Goal: Task Accomplishment & Management: Manage account settings

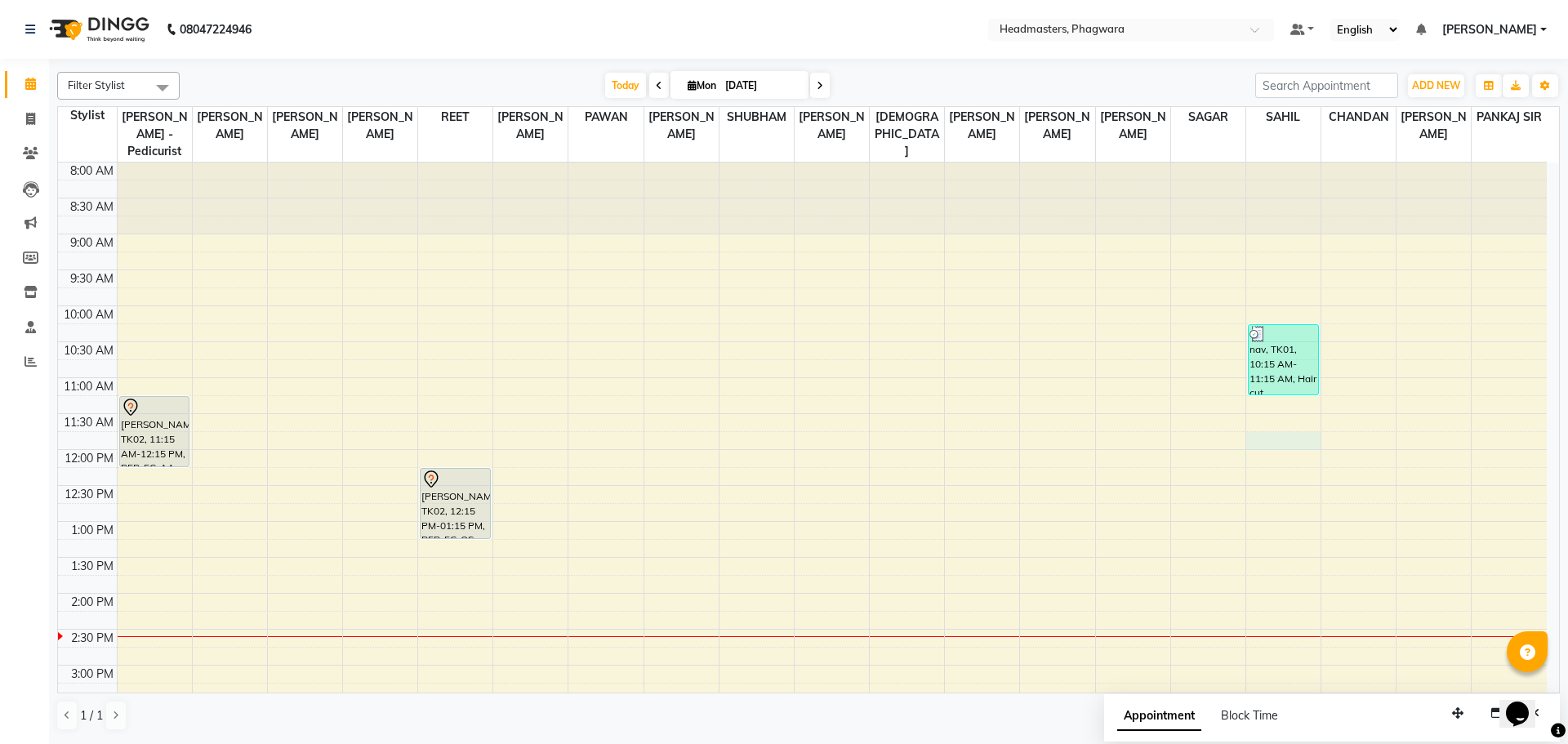
click at [1277, 419] on div "8:00 AM 8:30 AM 9:00 AM 9:30 AM 10:00 AM 10:30 AM 11:00 AM 11:30 AM 12:00 PM 12…" at bounding box center [802, 629] width 1488 height 933
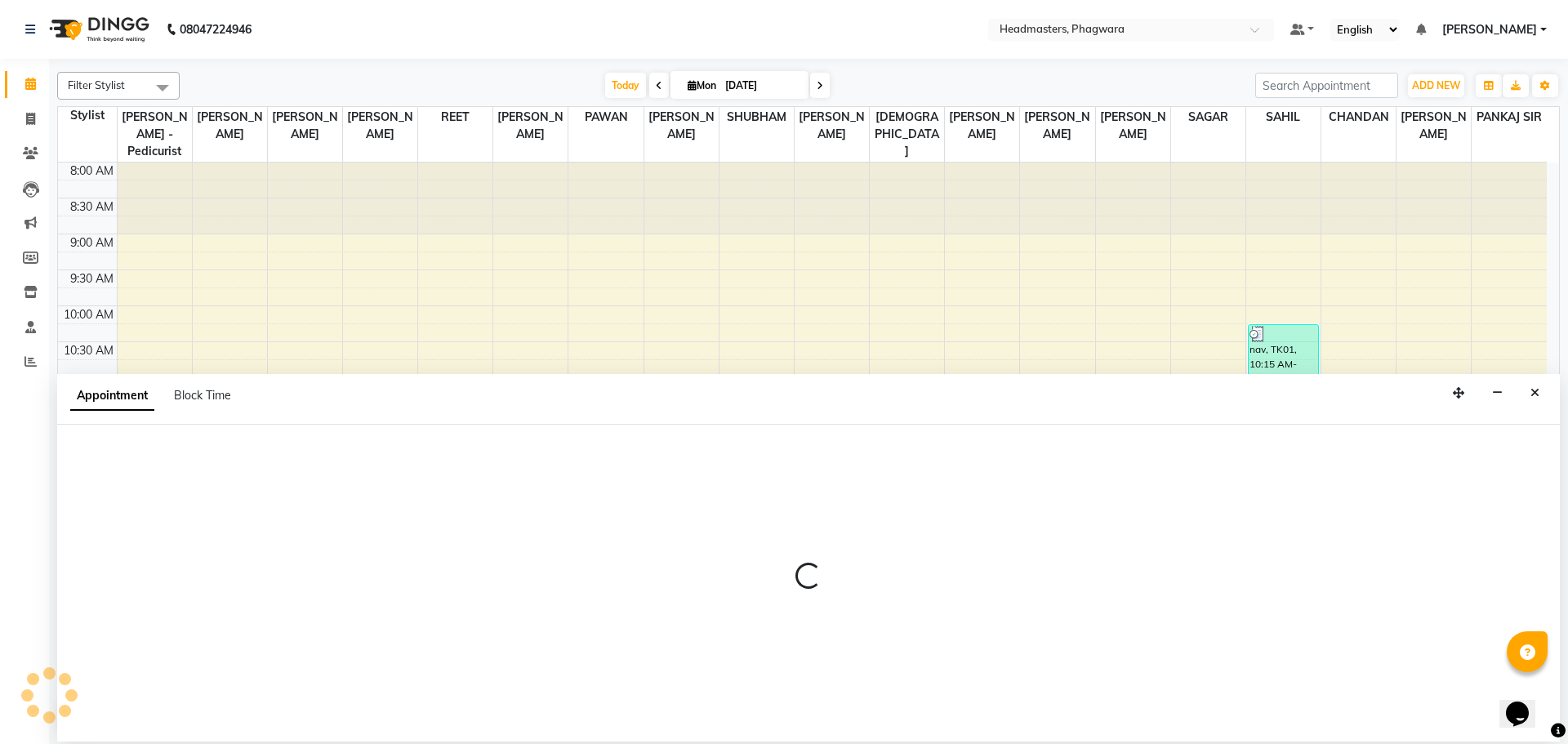
select select "71392"
select select "tentative"
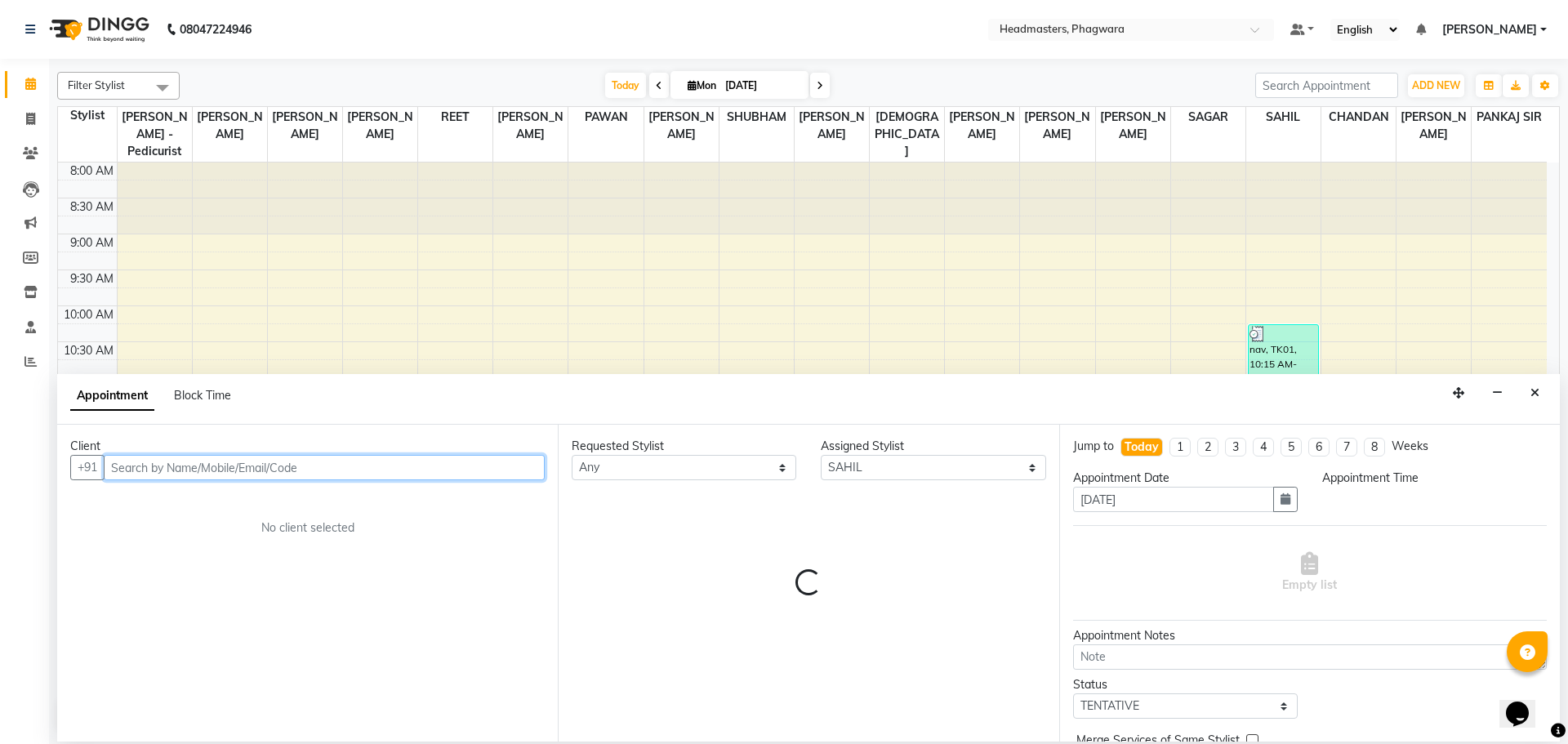
select select "705"
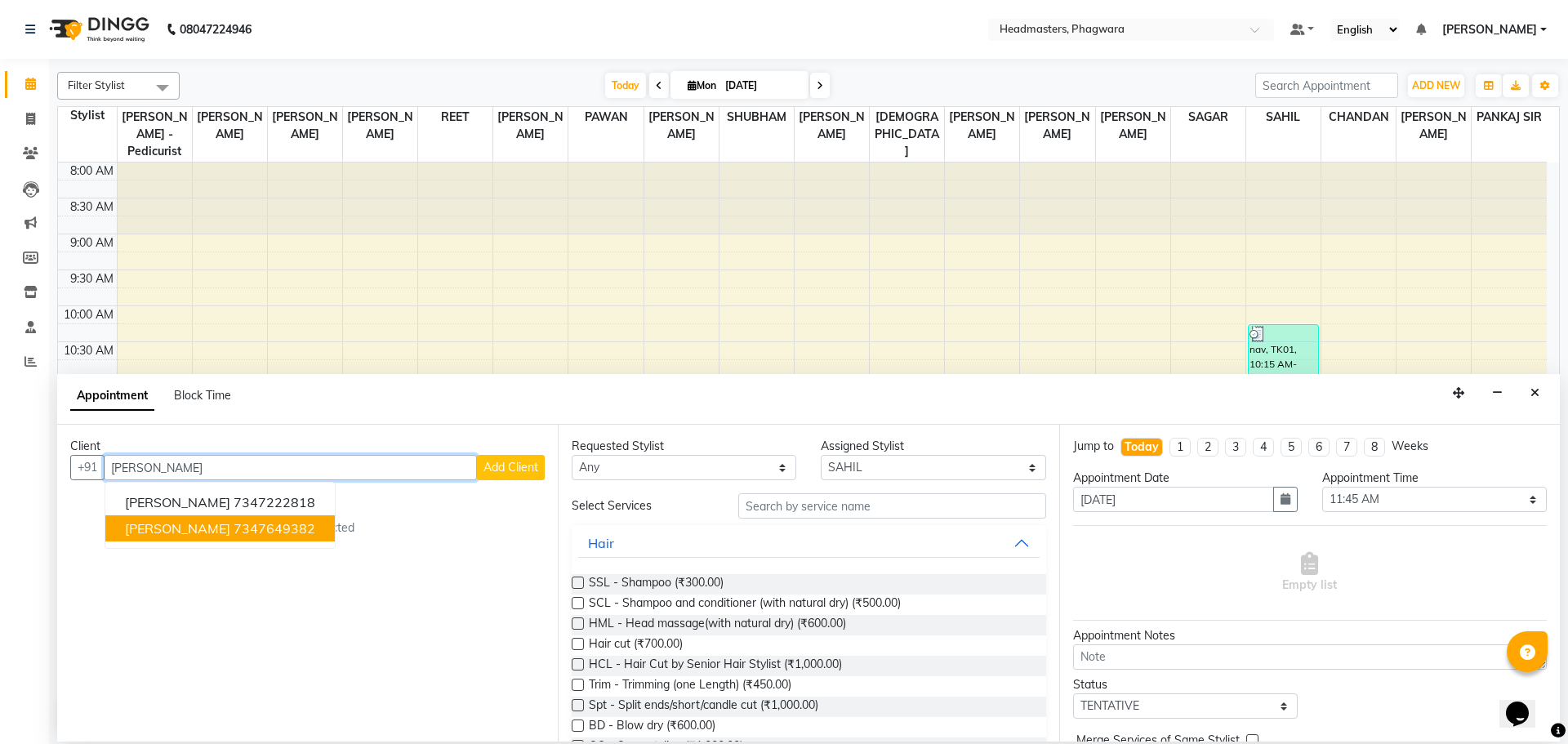
click at [117, 525] on button "[PERSON_NAME] 7347649382" at bounding box center [220, 529] width 230 height 27
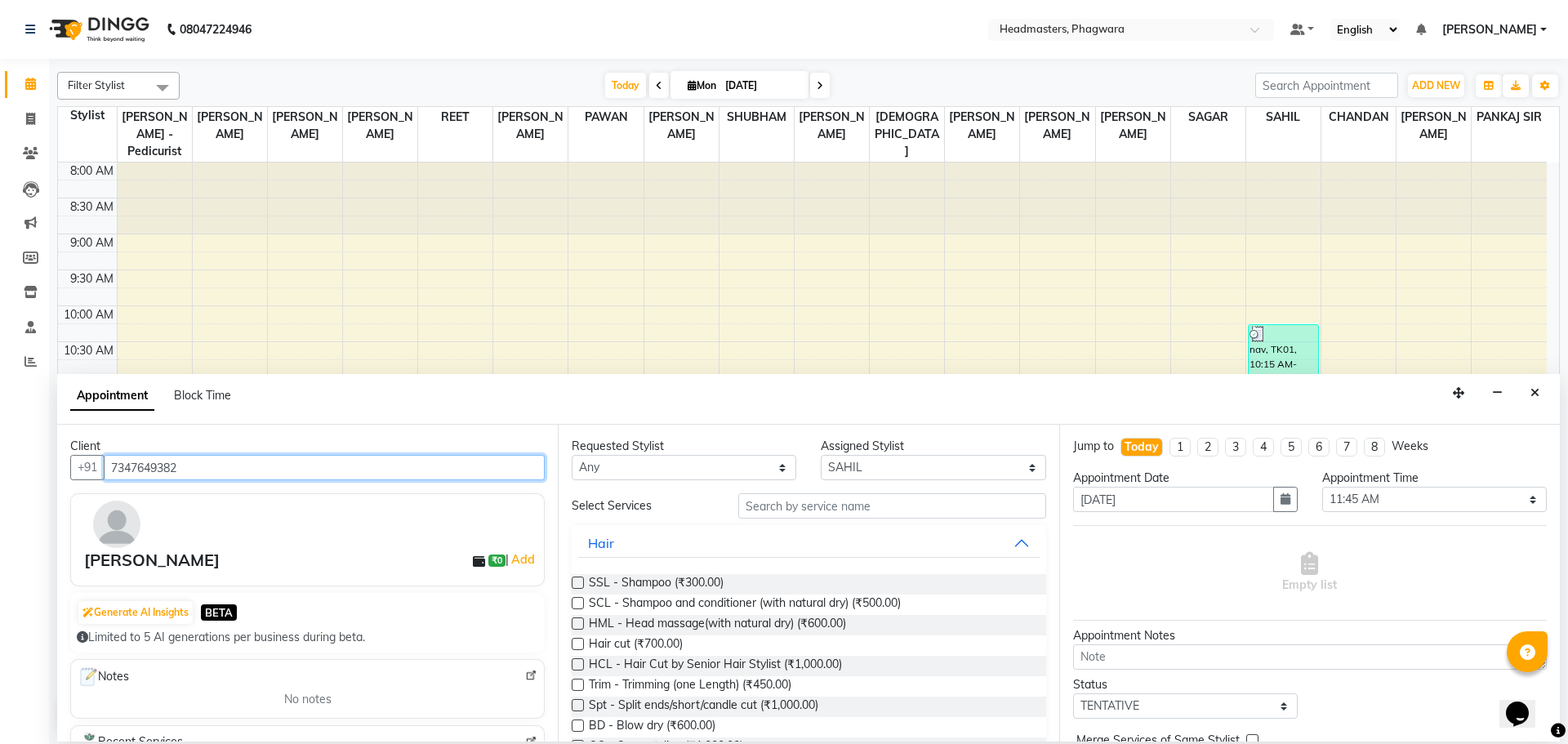
type input "7347649382"
click at [759, 500] on input "text" at bounding box center [892, 505] width 307 height 26
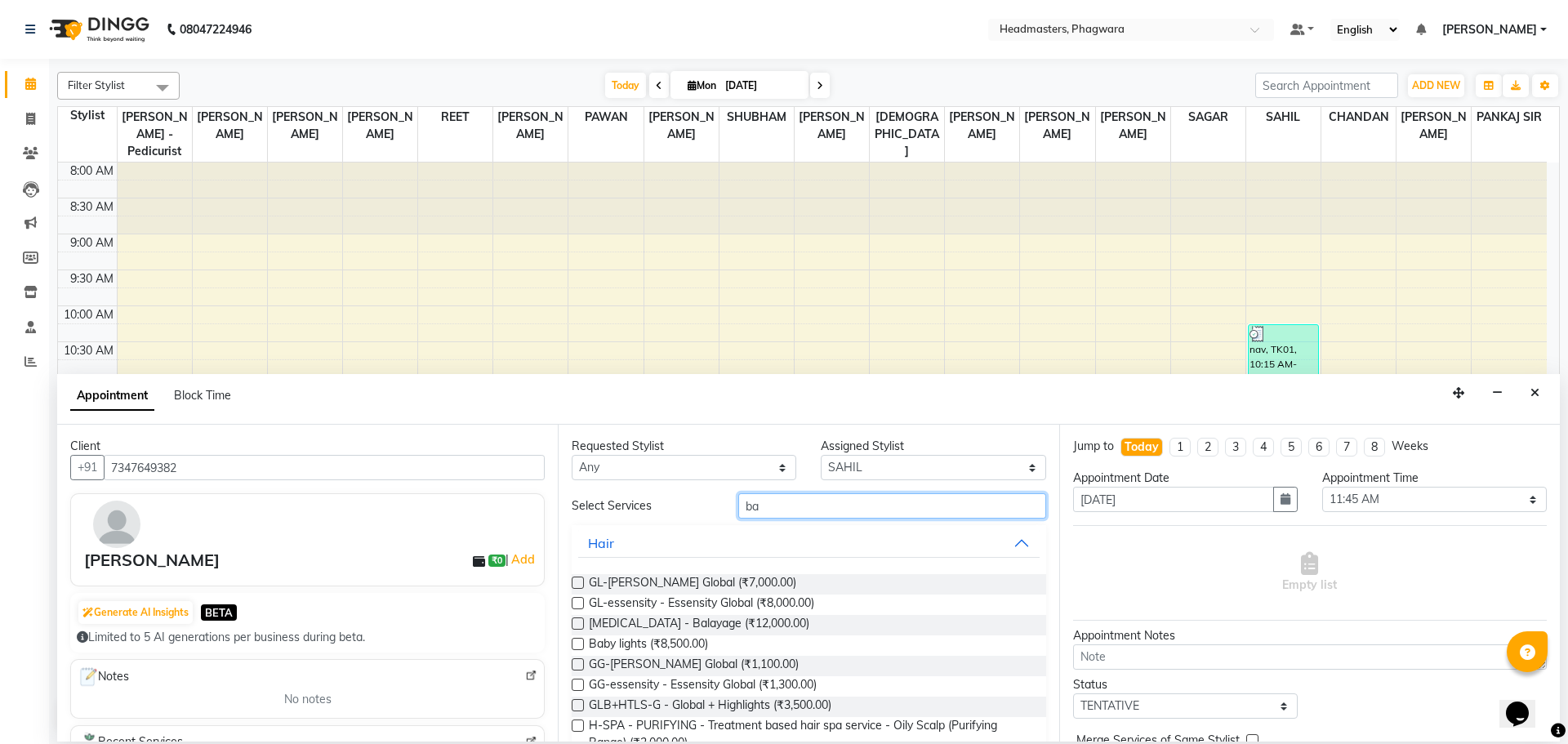
type input "b"
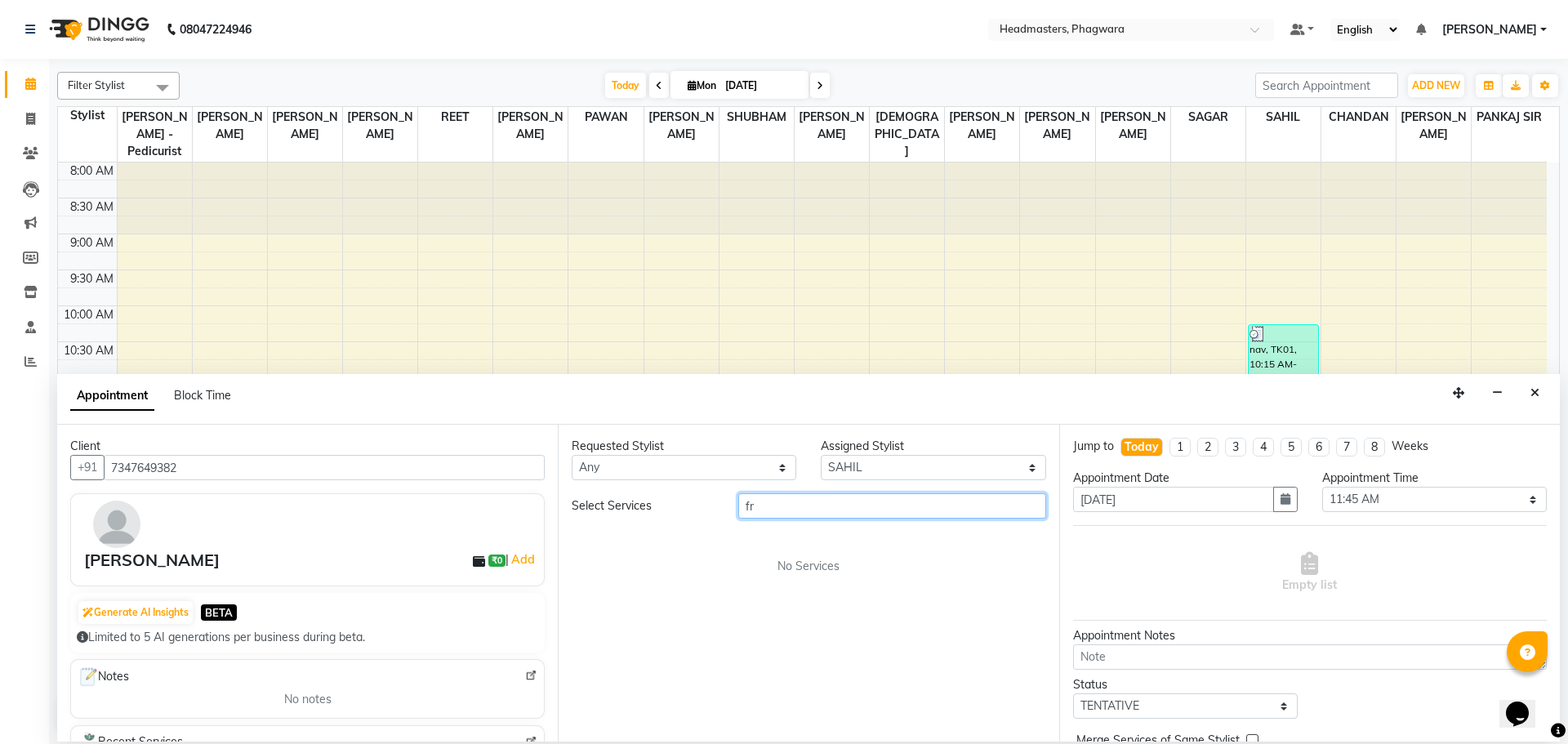
type input "f"
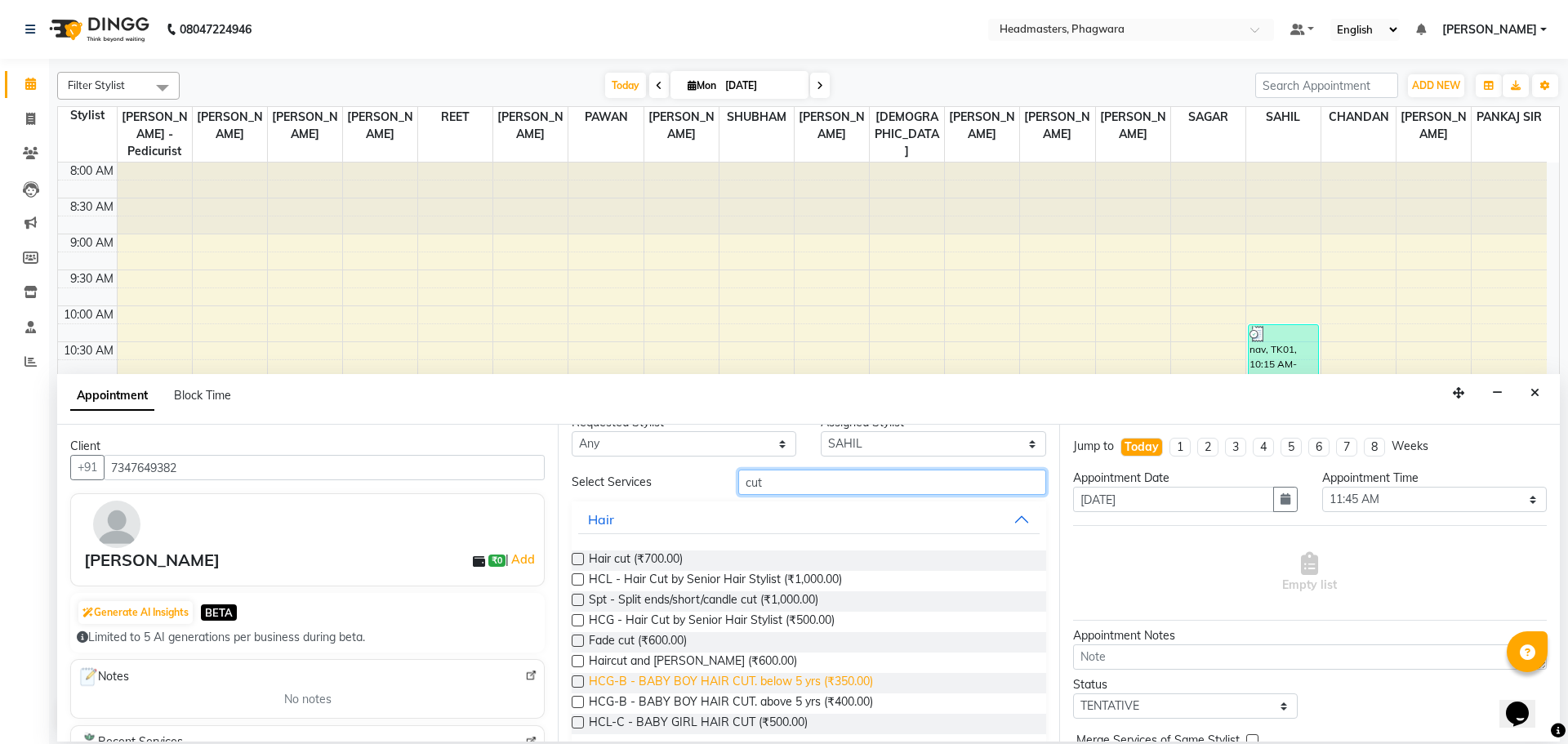
scroll to position [42, 0]
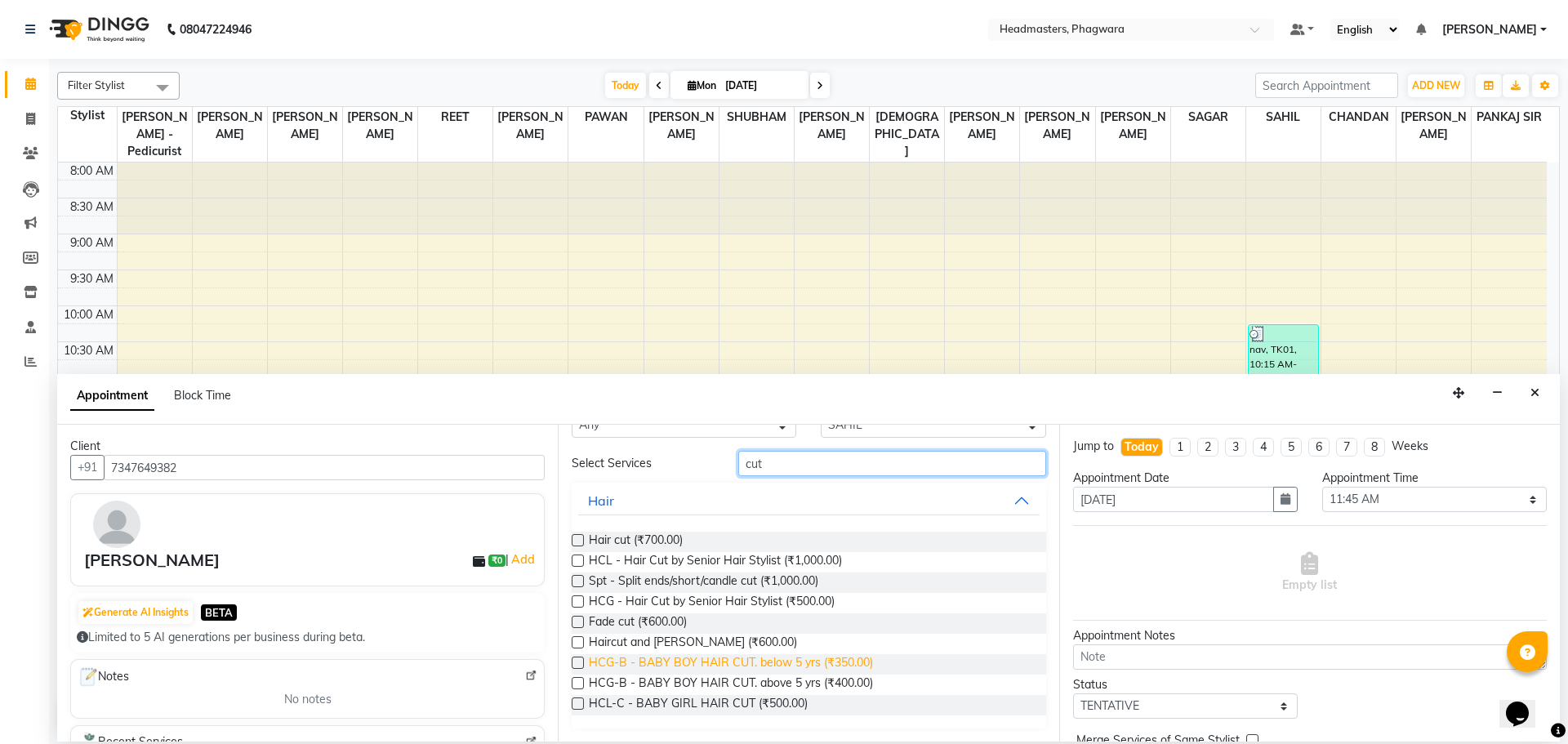
type input "cut"
click at [650, 666] on span "HCG-B - BABY BOY HAIR CUT. below 5 yrs (₹350.00)" at bounding box center [730, 664] width 284 height 21
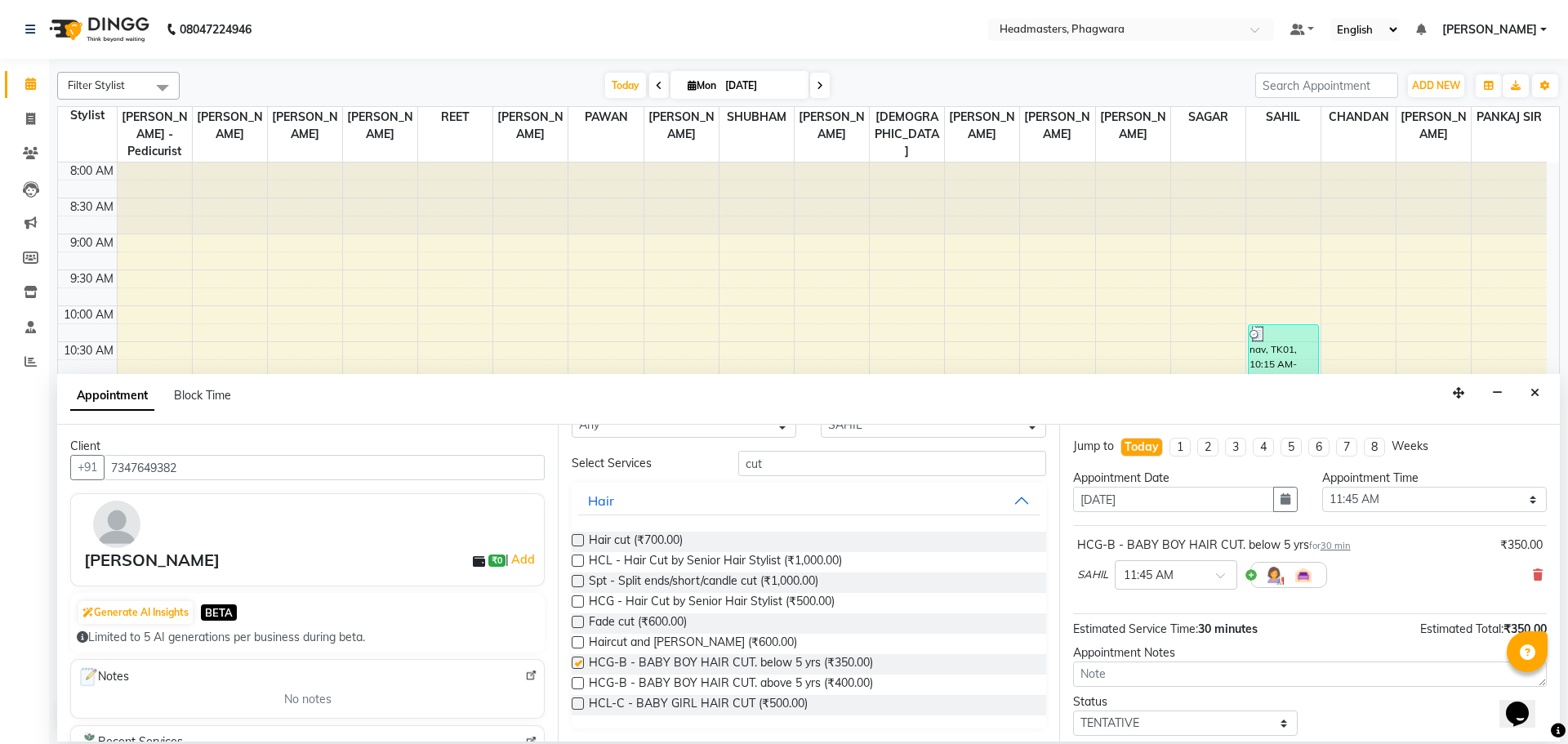
checkbox input "false"
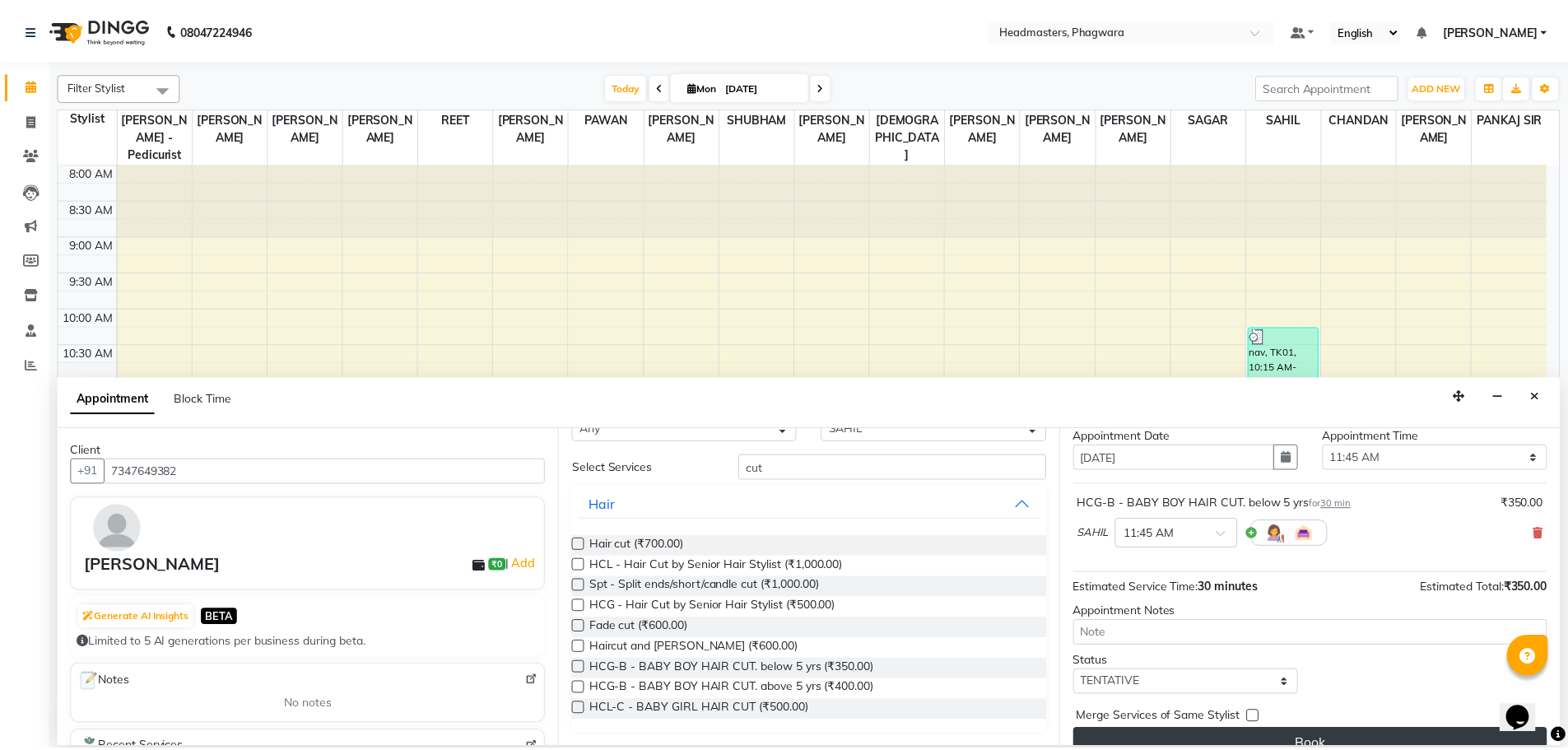
scroll to position [71, 0]
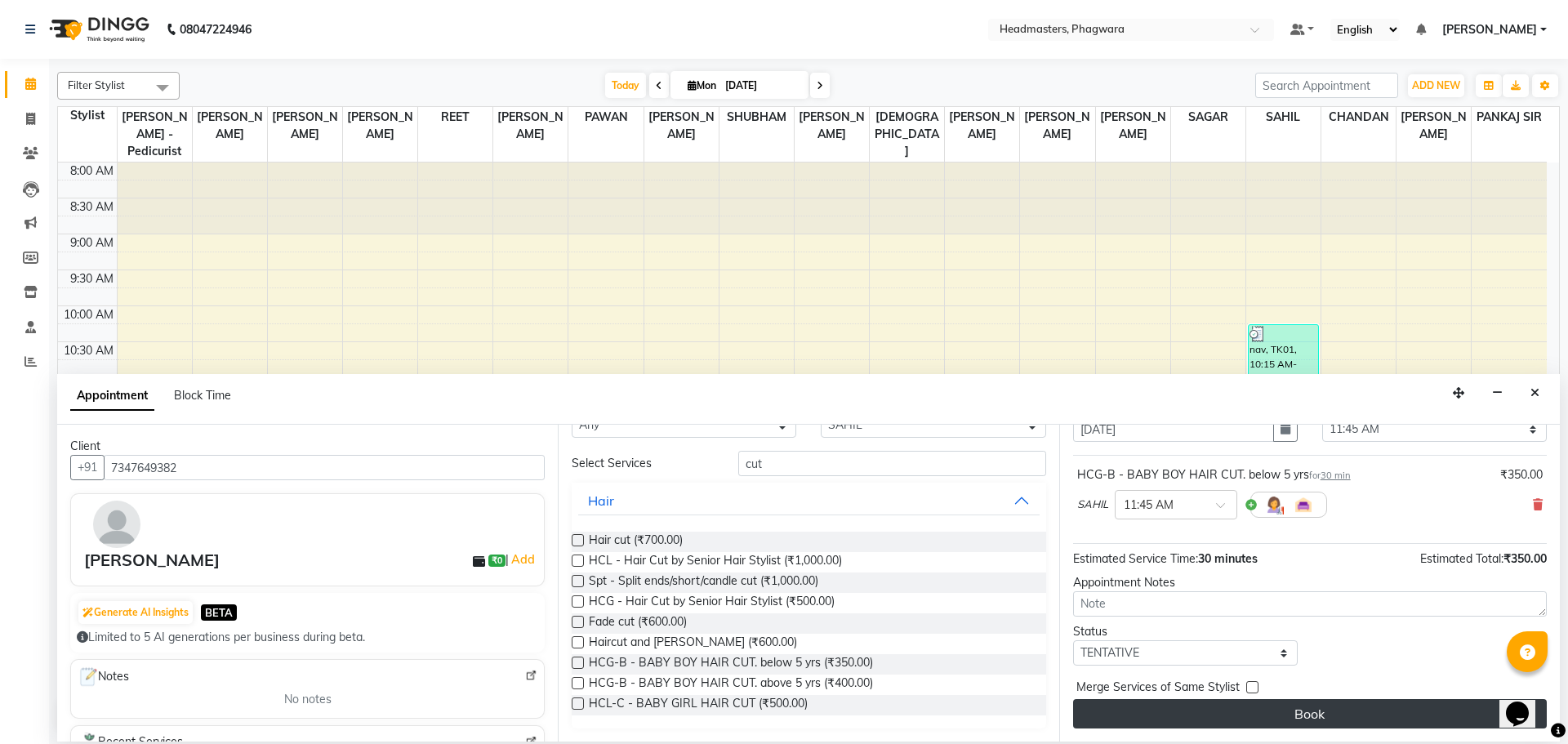
click at [1283, 708] on button "Book" at bounding box center [1309, 713] width 473 height 29
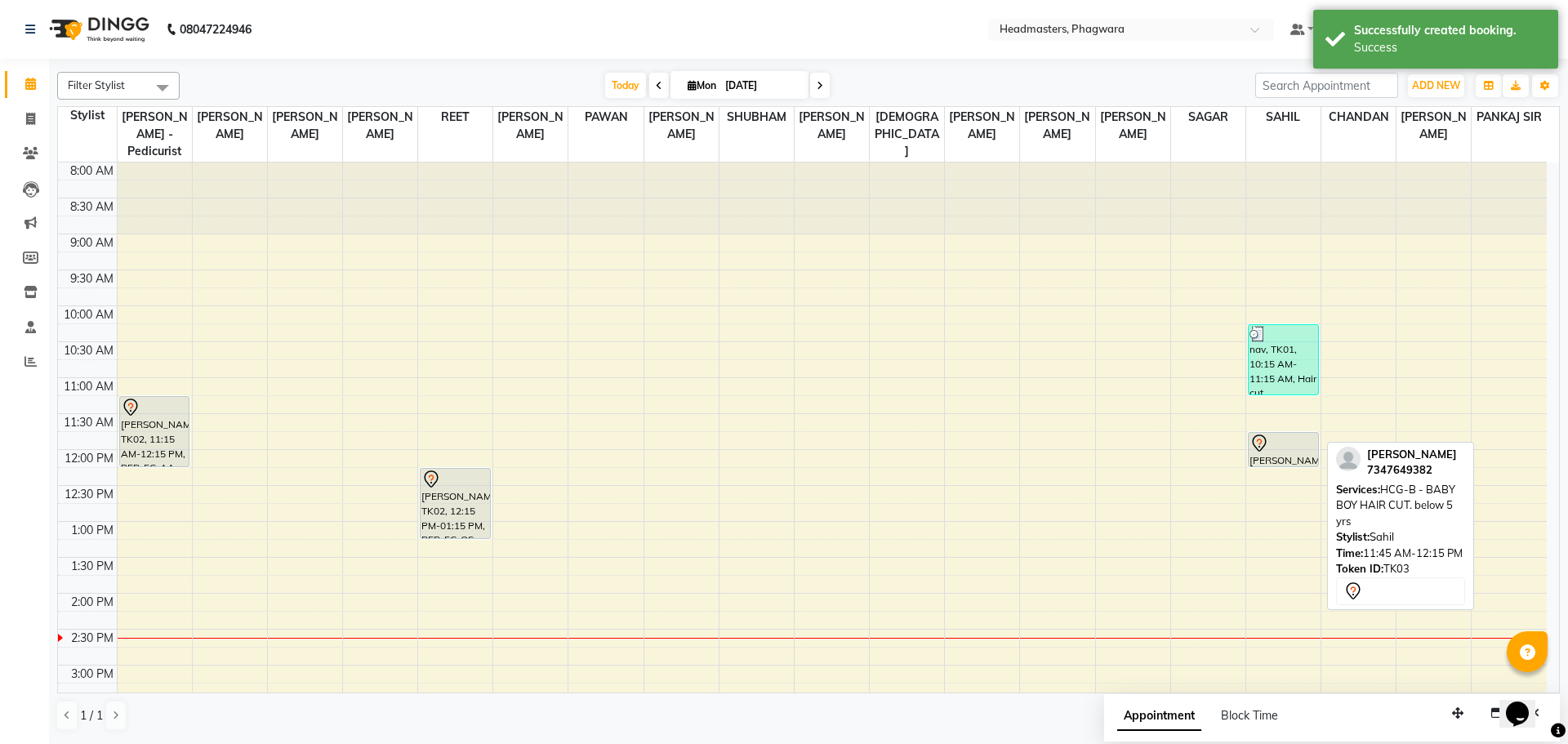
click at [1296, 438] on div "[PERSON_NAME], TK03, 11:45 AM-12:15 PM, HCG-B - BABY BOY HAIR CUT. below 5 yrs" at bounding box center [1283, 449] width 70 height 33
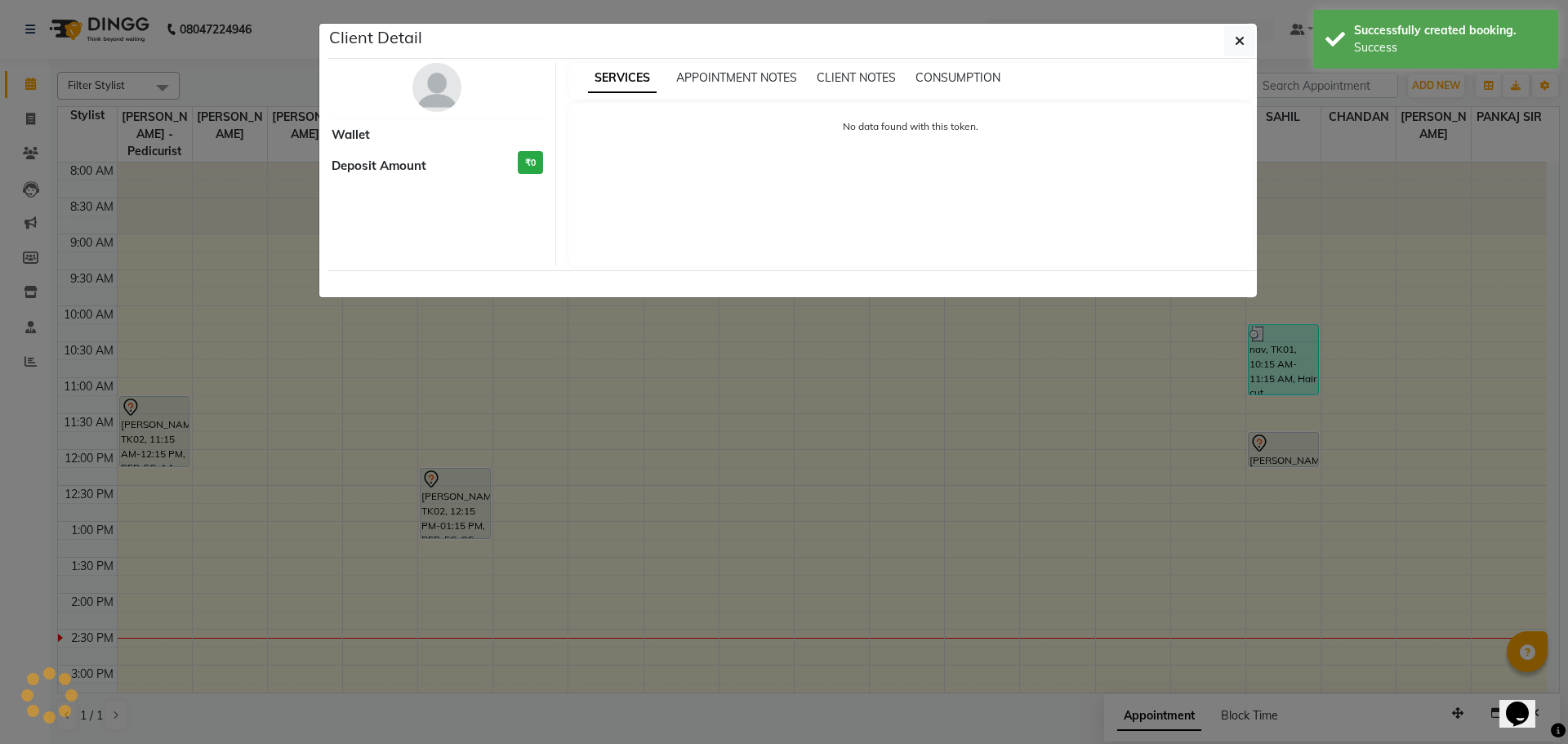
select select "7"
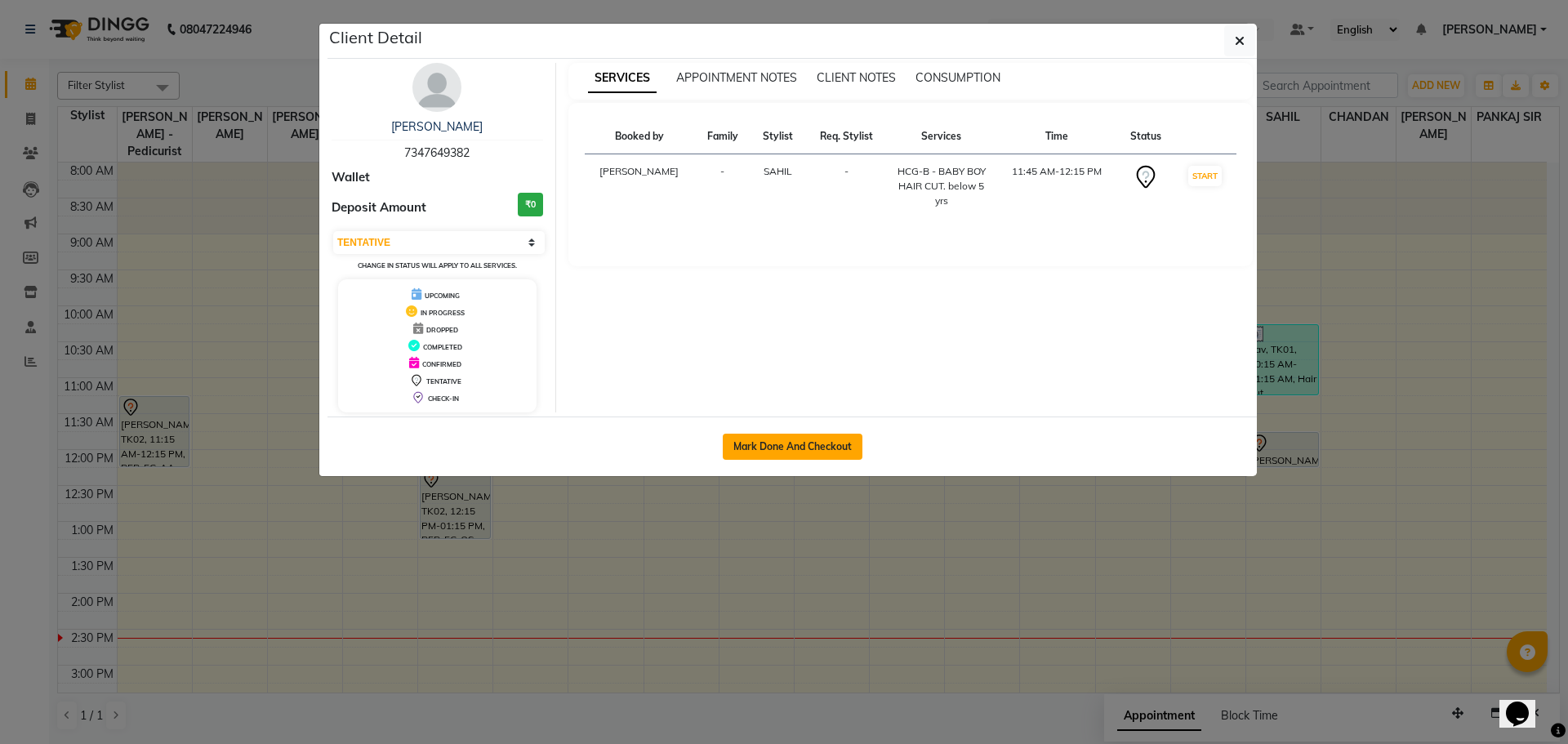
click at [833, 458] on button "Mark Done And Checkout" at bounding box center [792, 447] width 139 height 27
select select "service"
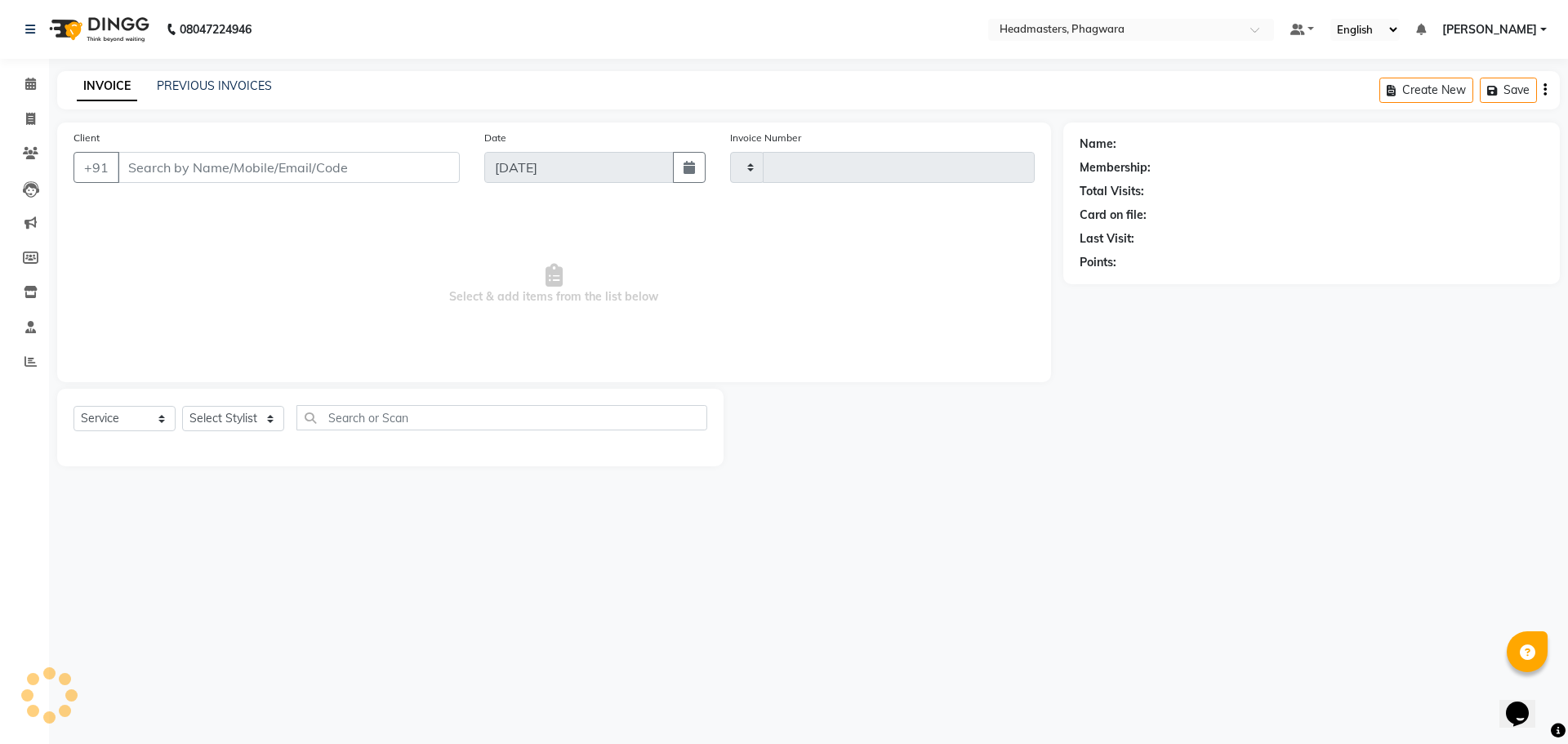
type input "0998"
select select "7888"
type input "7347649382"
select select "71392"
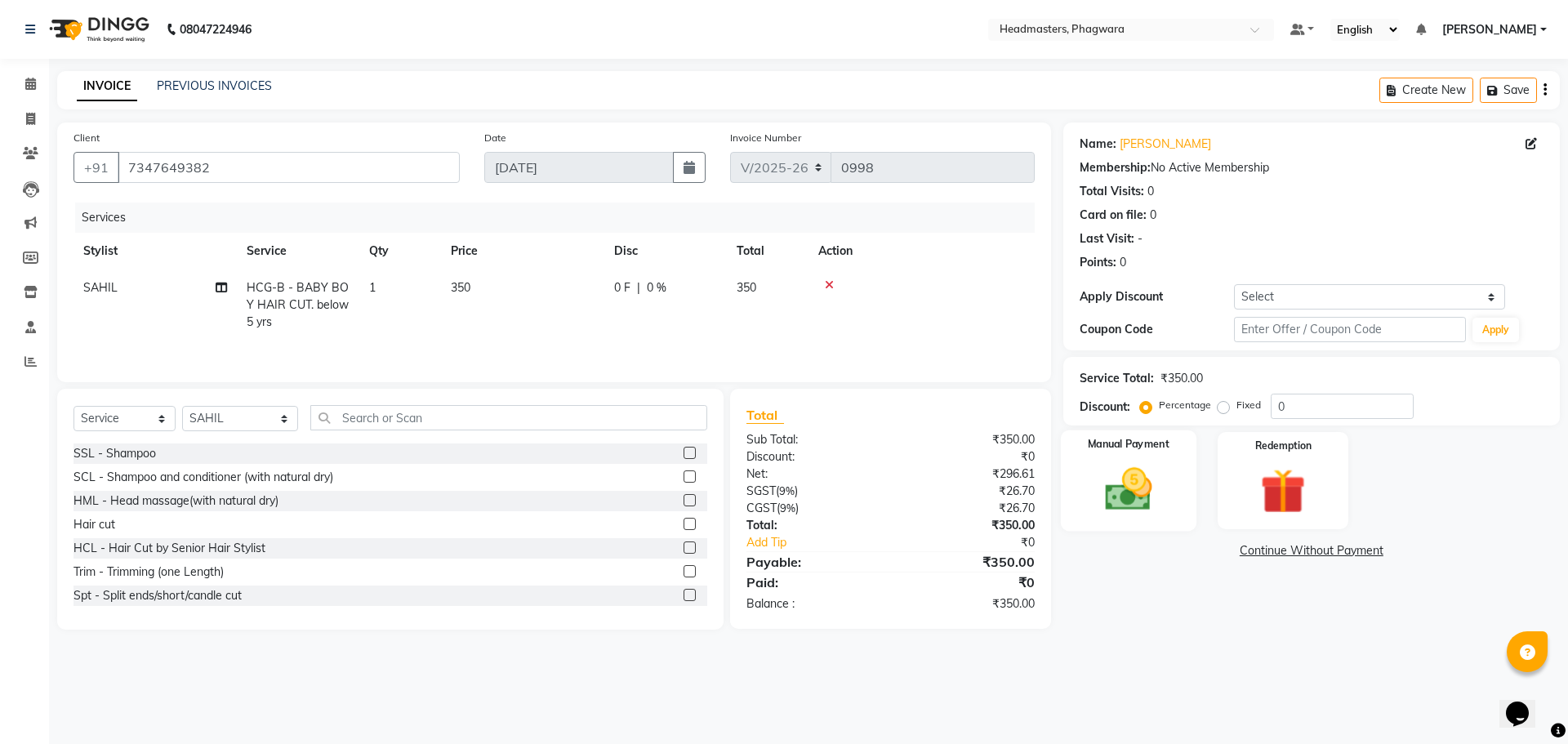
click at [1107, 482] on img at bounding box center [1128, 489] width 76 height 54
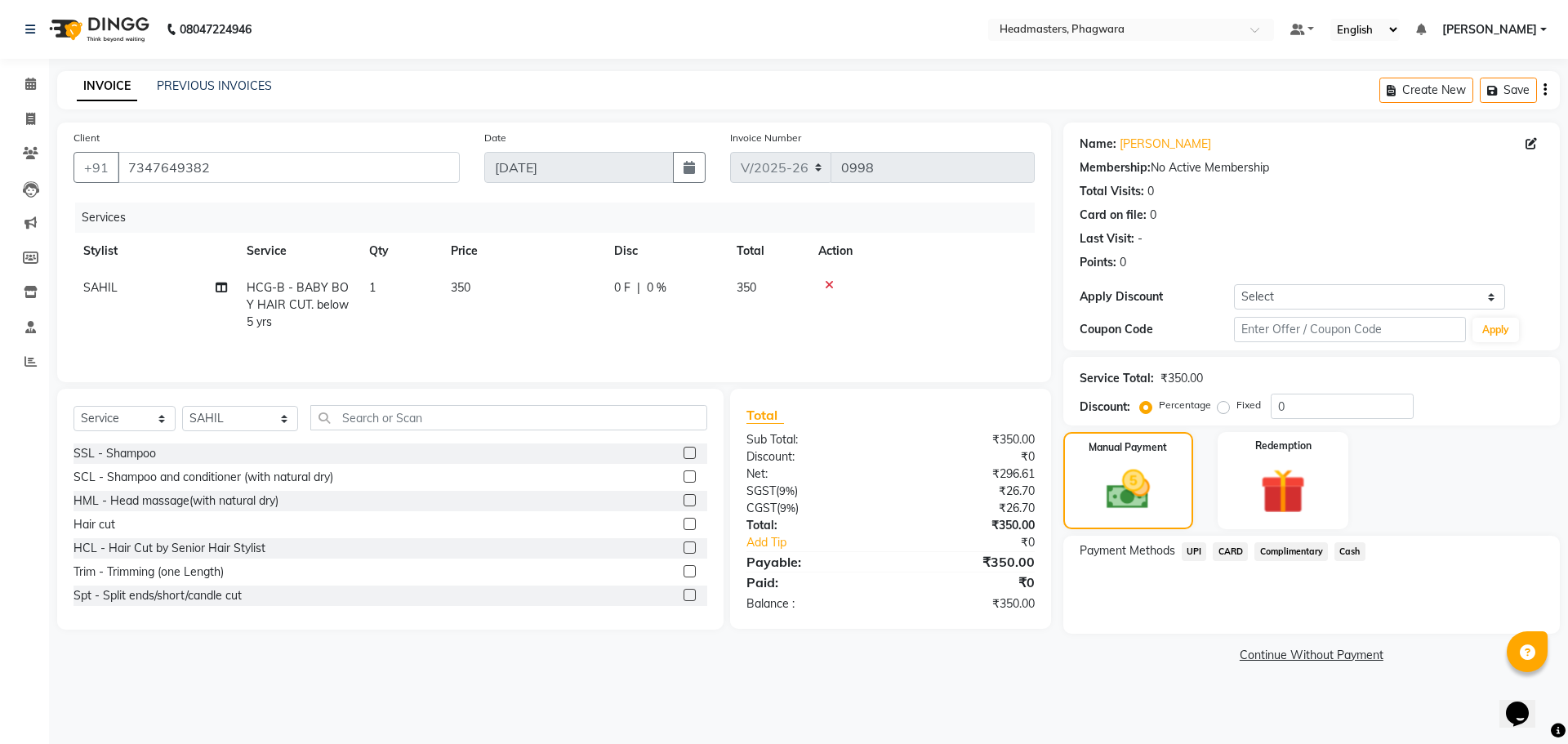
click at [1348, 554] on span "Cash" at bounding box center [1349, 551] width 31 height 19
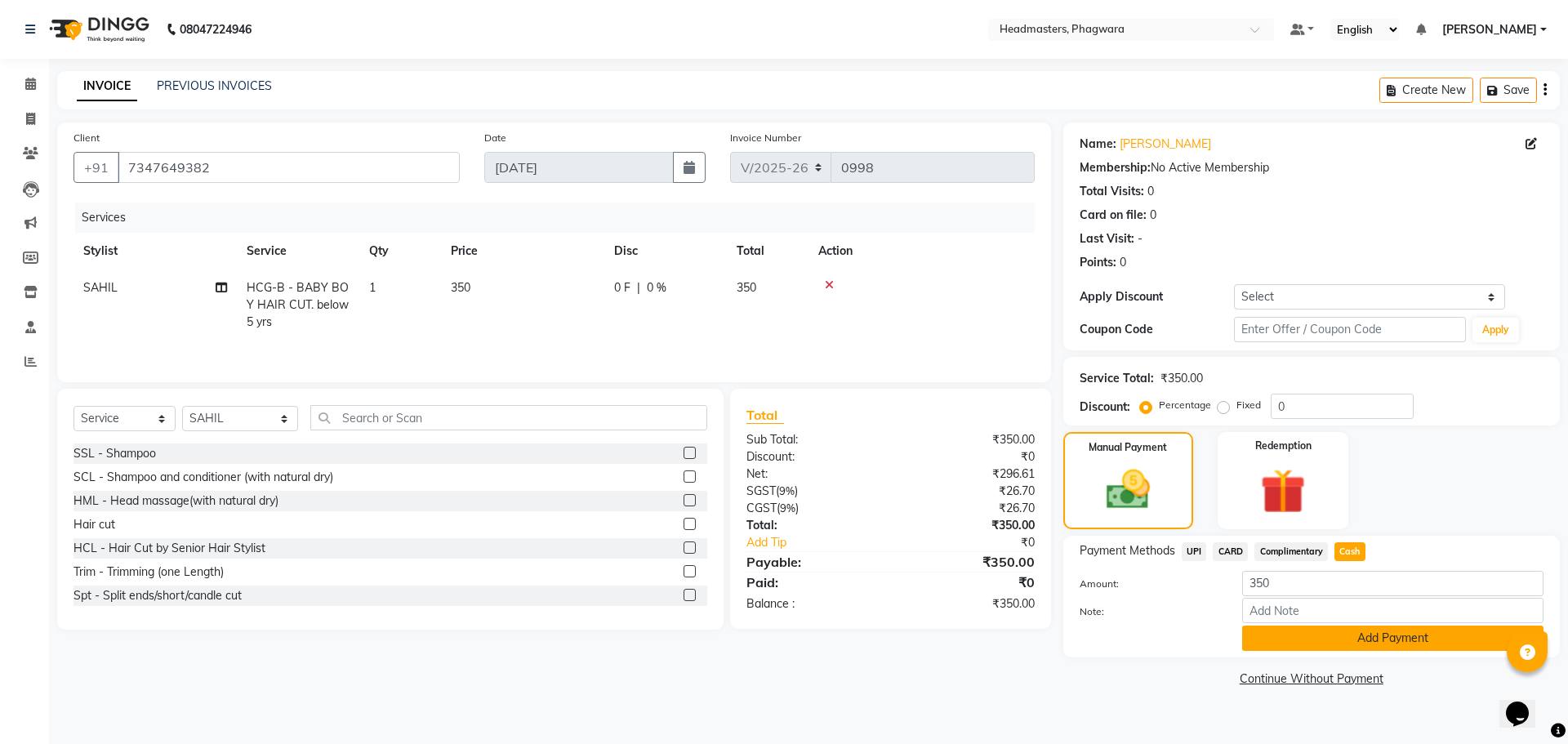
click at [1319, 640] on button "Add Payment" at bounding box center [1393, 638] width 302 height 26
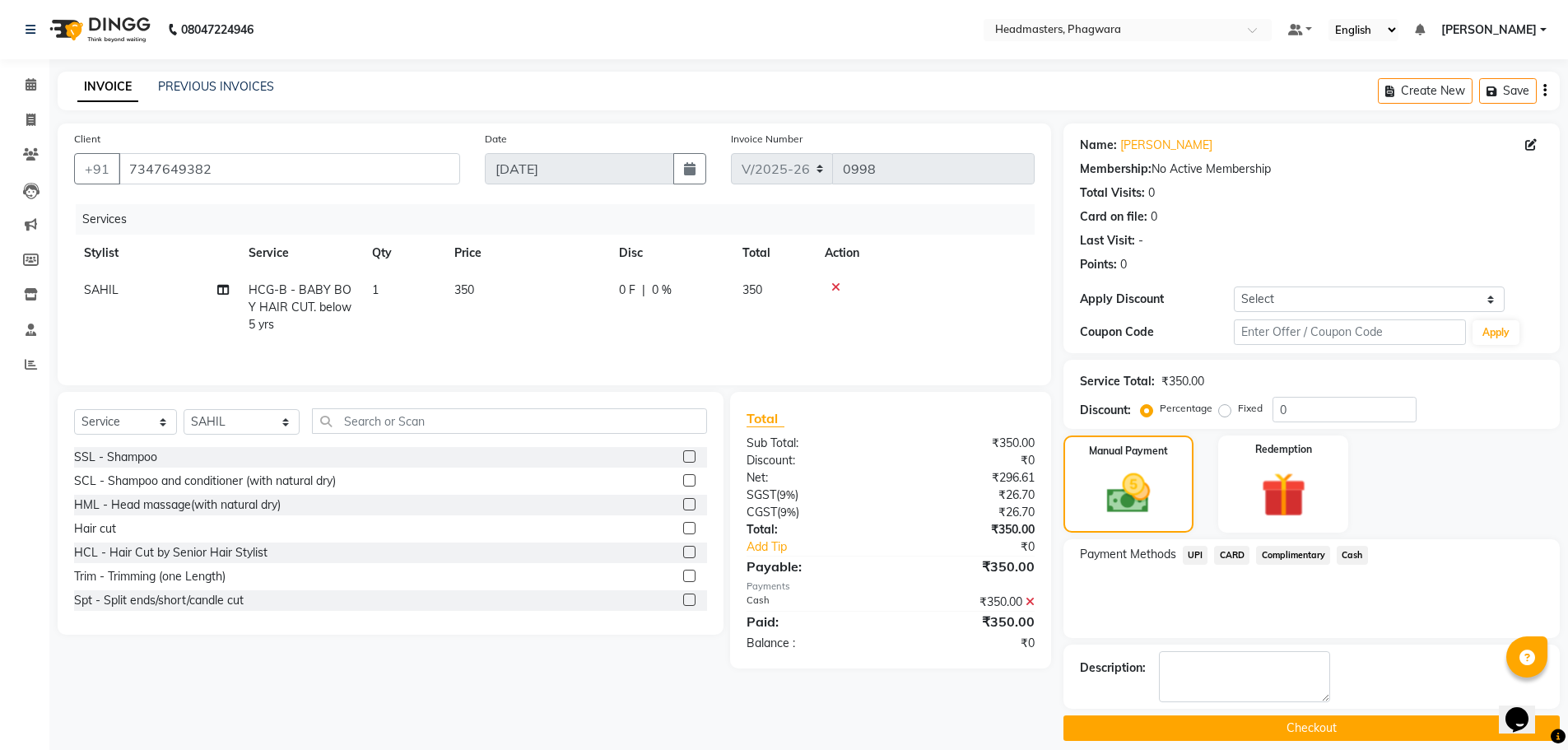
click at [1323, 732] on button "Checkout" at bounding box center [1312, 727] width 496 height 26
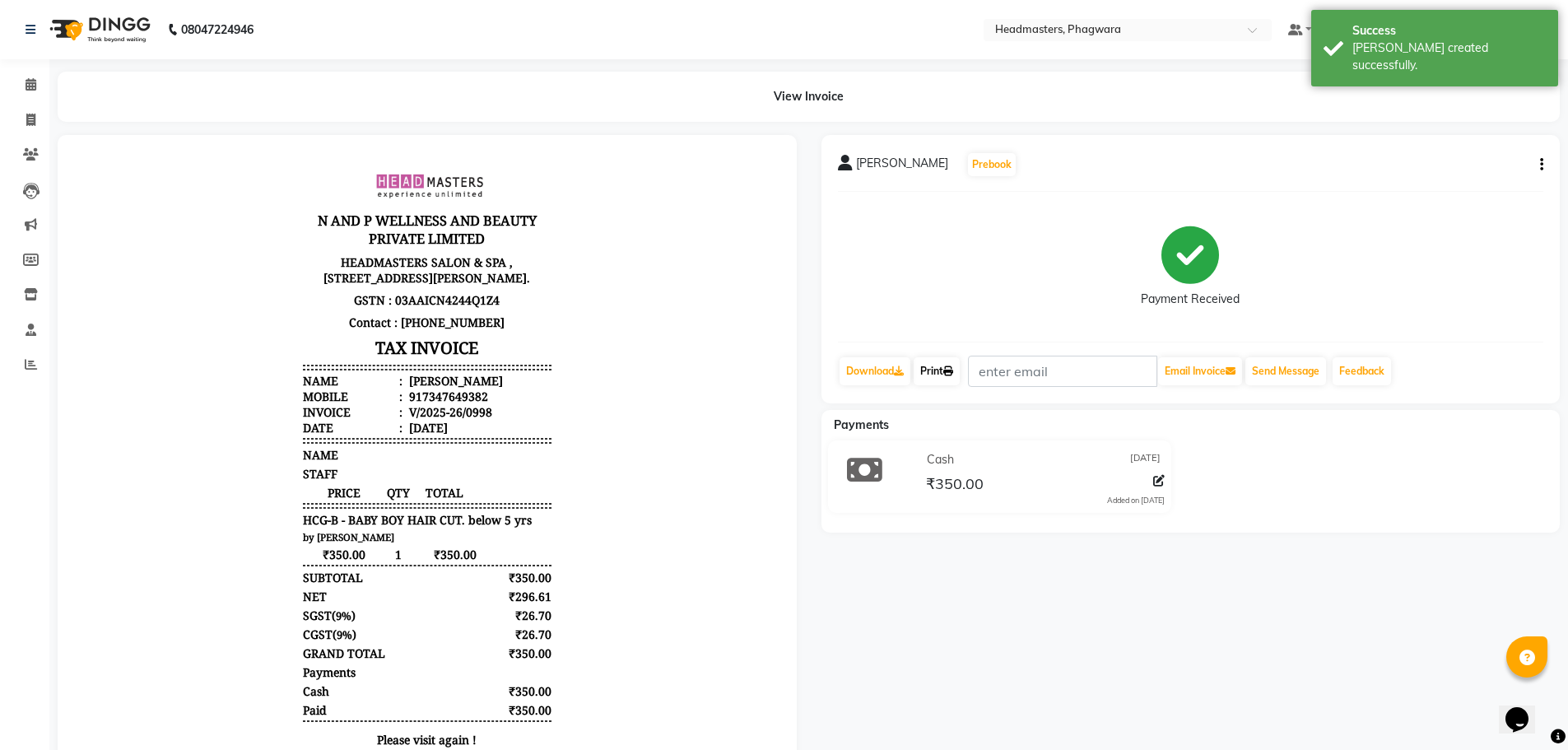
click at [953, 366] on icon at bounding box center [948, 371] width 10 height 10
click at [34, 89] on icon at bounding box center [31, 84] width 11 height 13
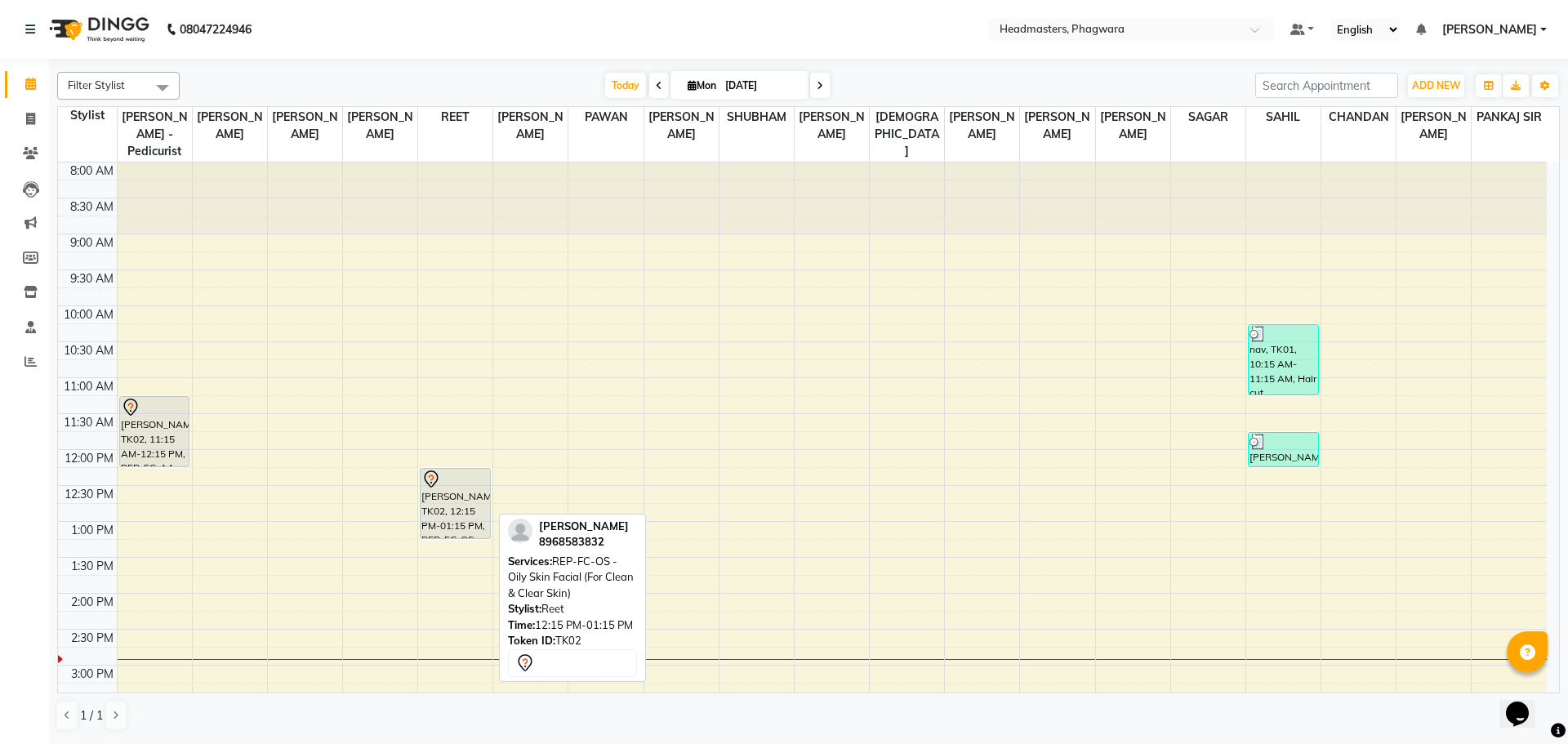
click at [421, 478] on div "[PERSON_NAME], TK02, 12:15 PM-01:15 PM, REP-FC-OS - Oily Skin Facial (For Clean…" at bounding box center [455, 504] width 70 height 70
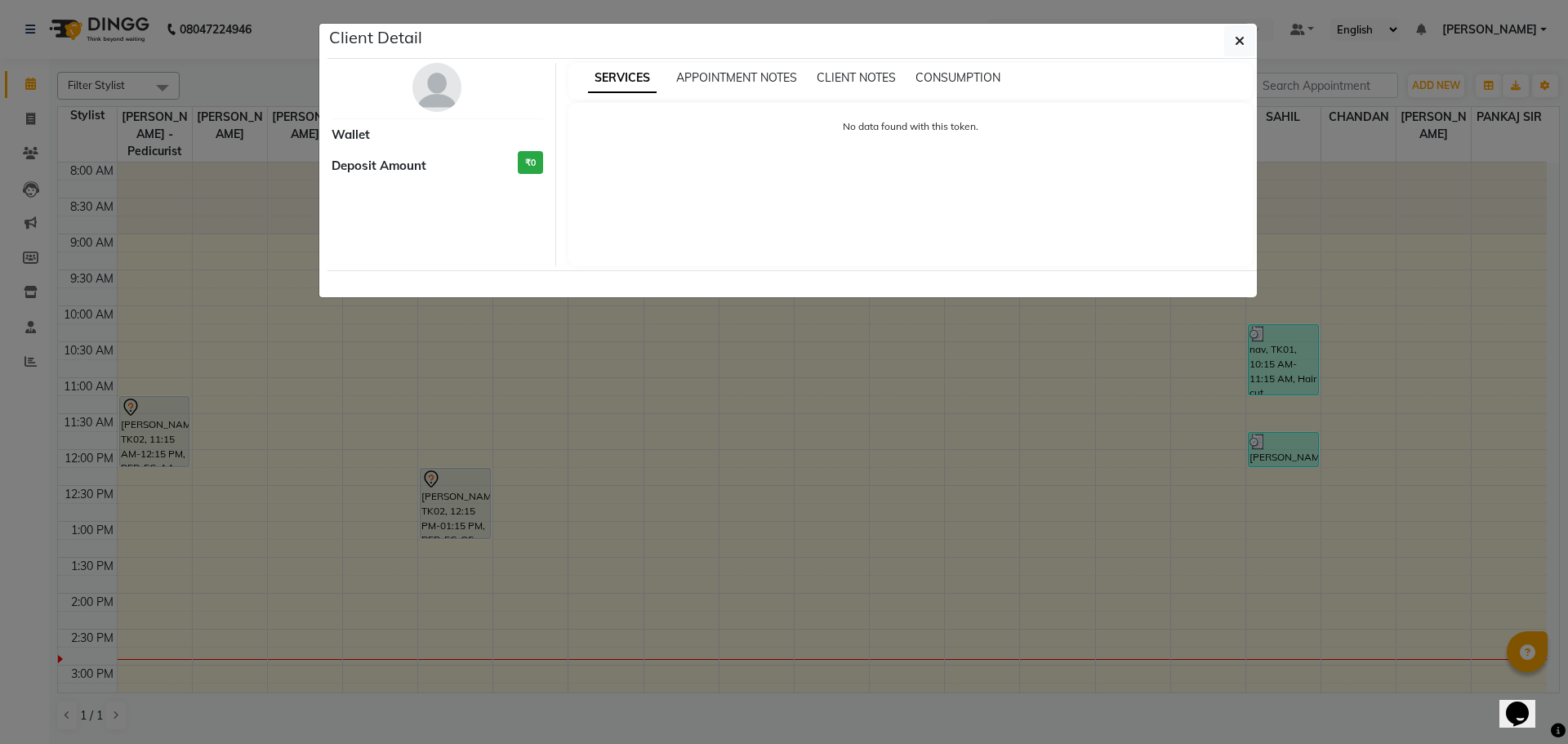
select select "7"
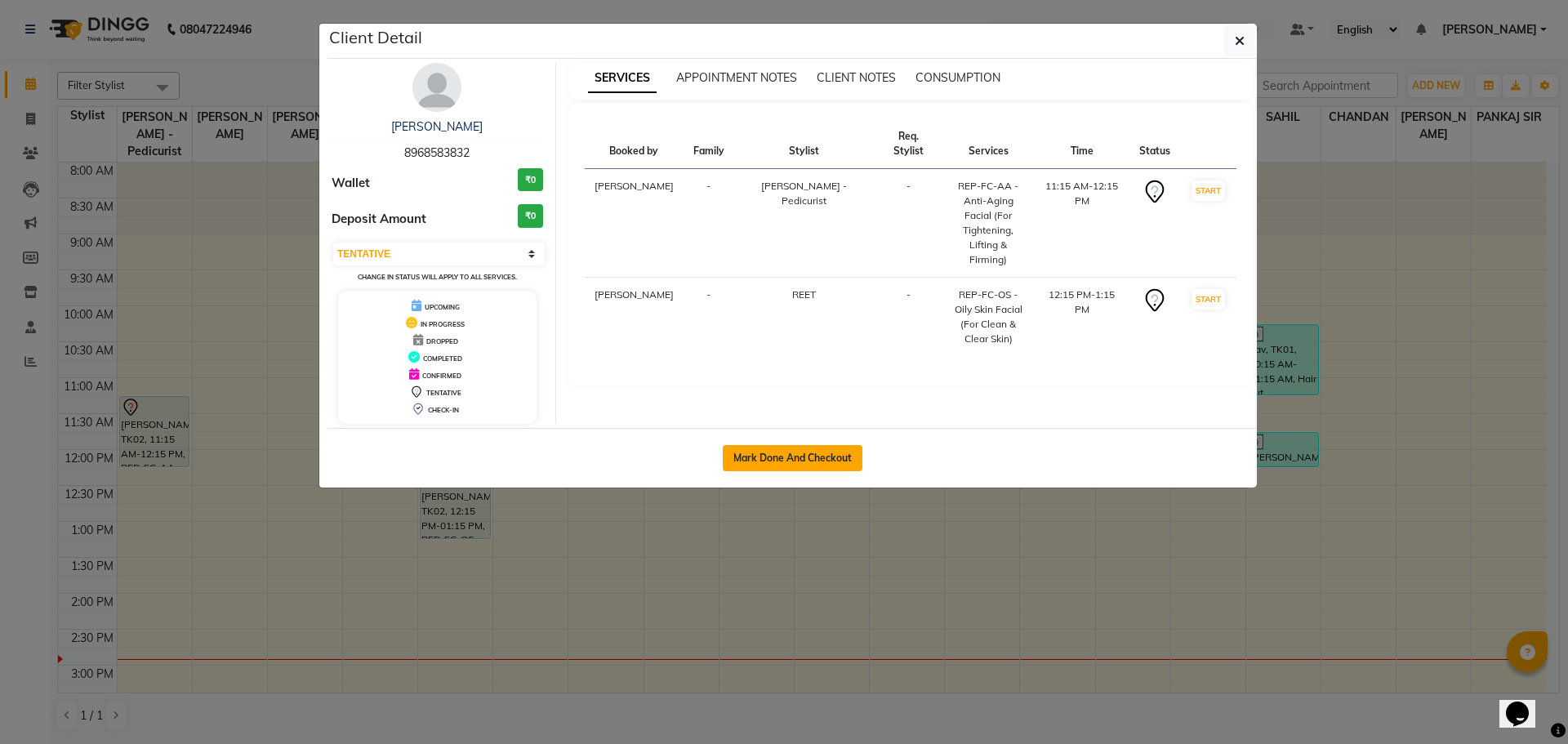
click at [756, 447] on button "Mark Done And Checkout" at bounding box center [792, 458] width 139 height 27
select select "service"
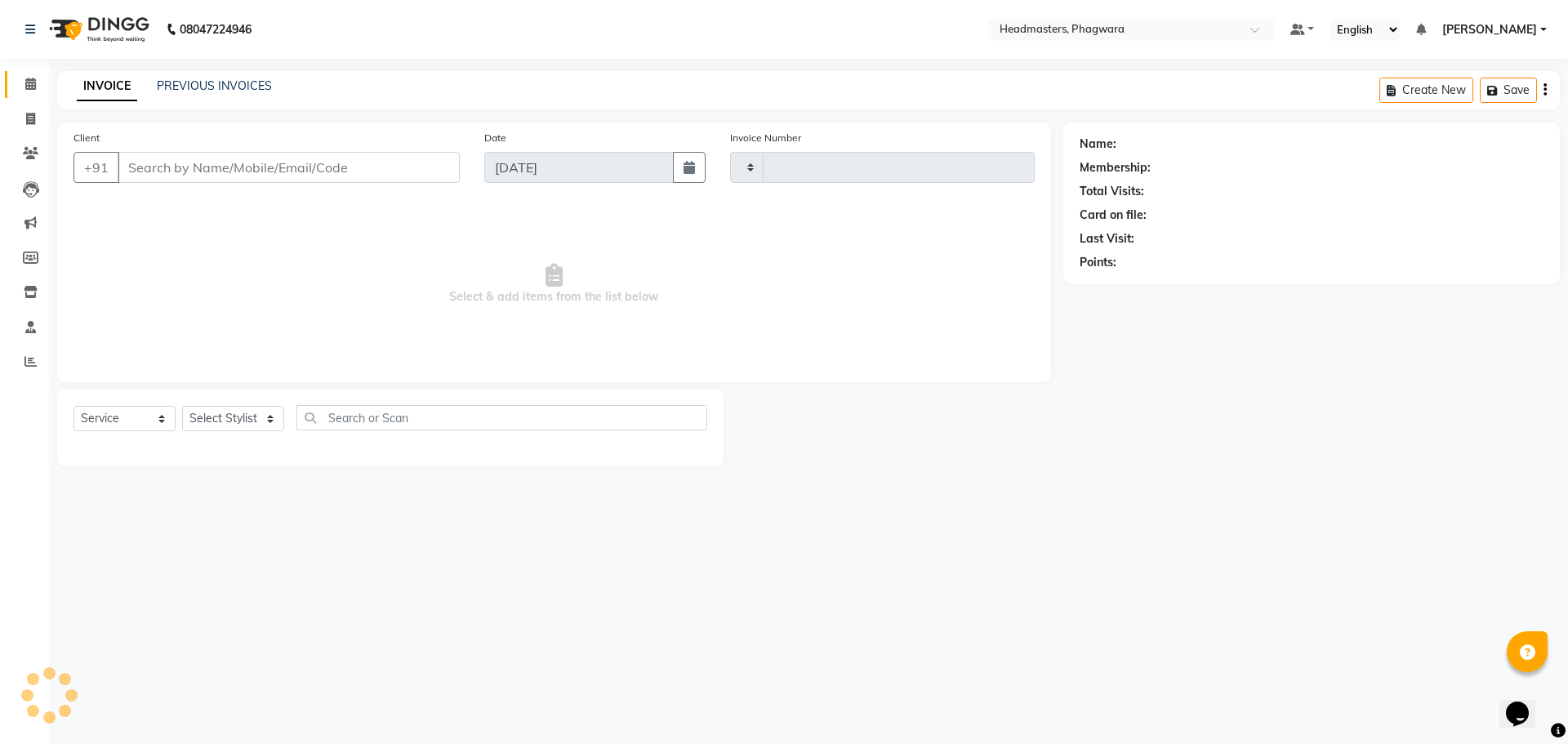
type input "0999"
select select "7888"
type input "8968583832"
select select "71380"
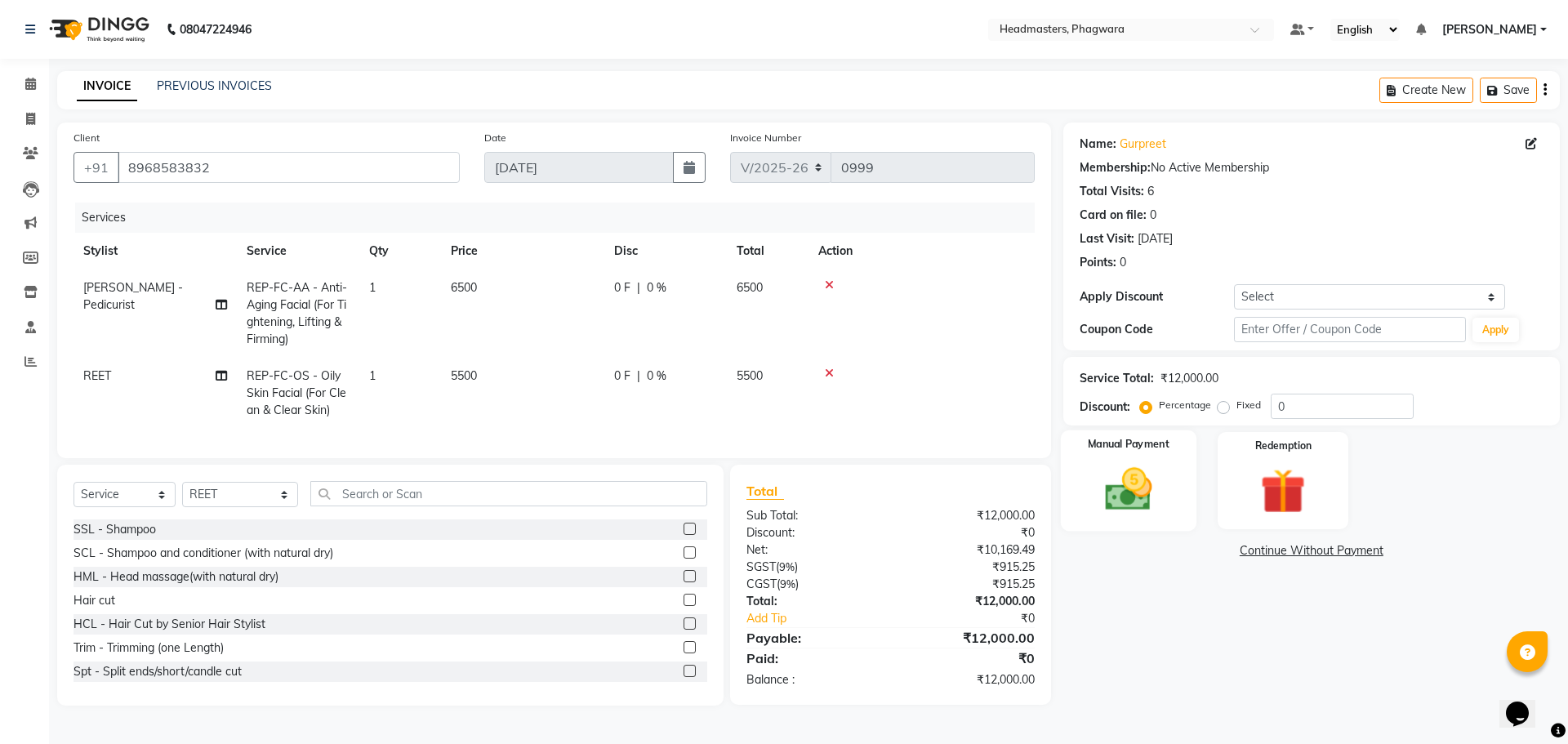
click at [1158, 506] on img at bounding box center [1128, 489] width 76 height 54
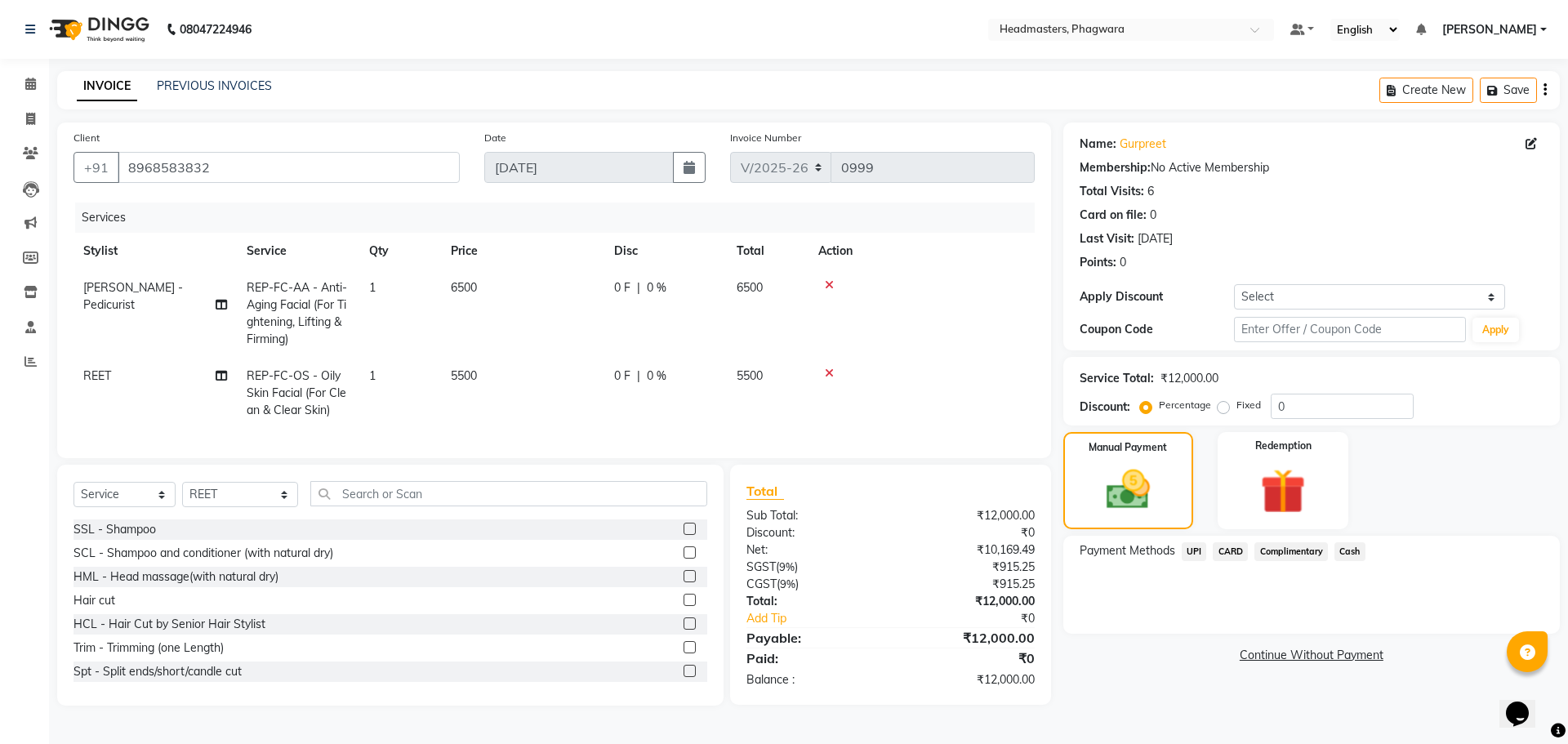
click at [1357, 550] on span "Cash" at bounding box center [1349, 551] width 31 height 19
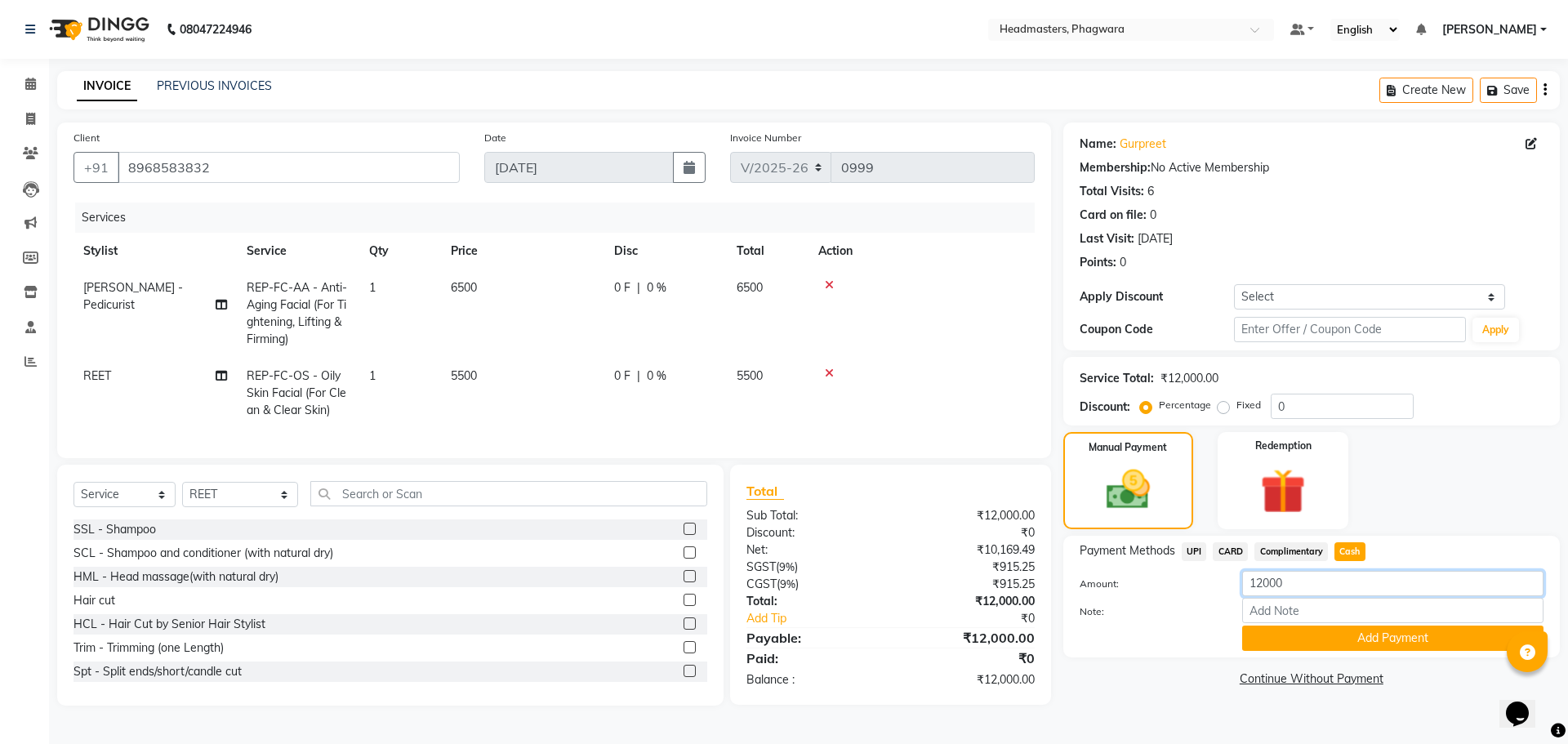
drag, startPoint x: 1320, startPoint y: 579, endPoint x: 1157, endPoint y: 597, distance: 164.0
click at [1157, 597] on div "Amount: 12000" at bounding box center [1311, 584] width 488 height 27
type input "8000"
click at [1274, 641] on button "Add Payment" at bounding box center [1393, 638] width 302 height 26
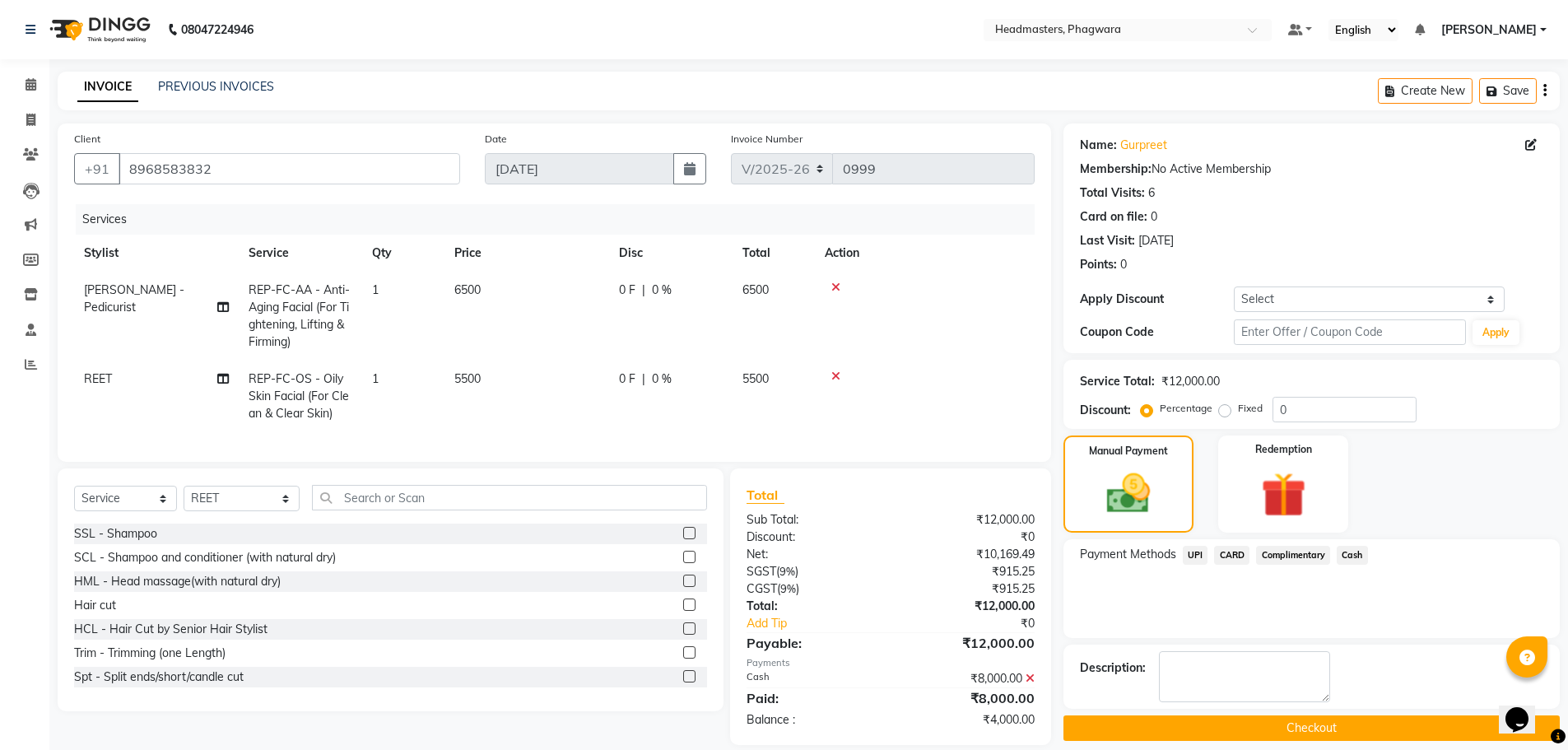
click at [1198, 556] on span "UPI" at bounding box center [1195, 555] width 26 height 19
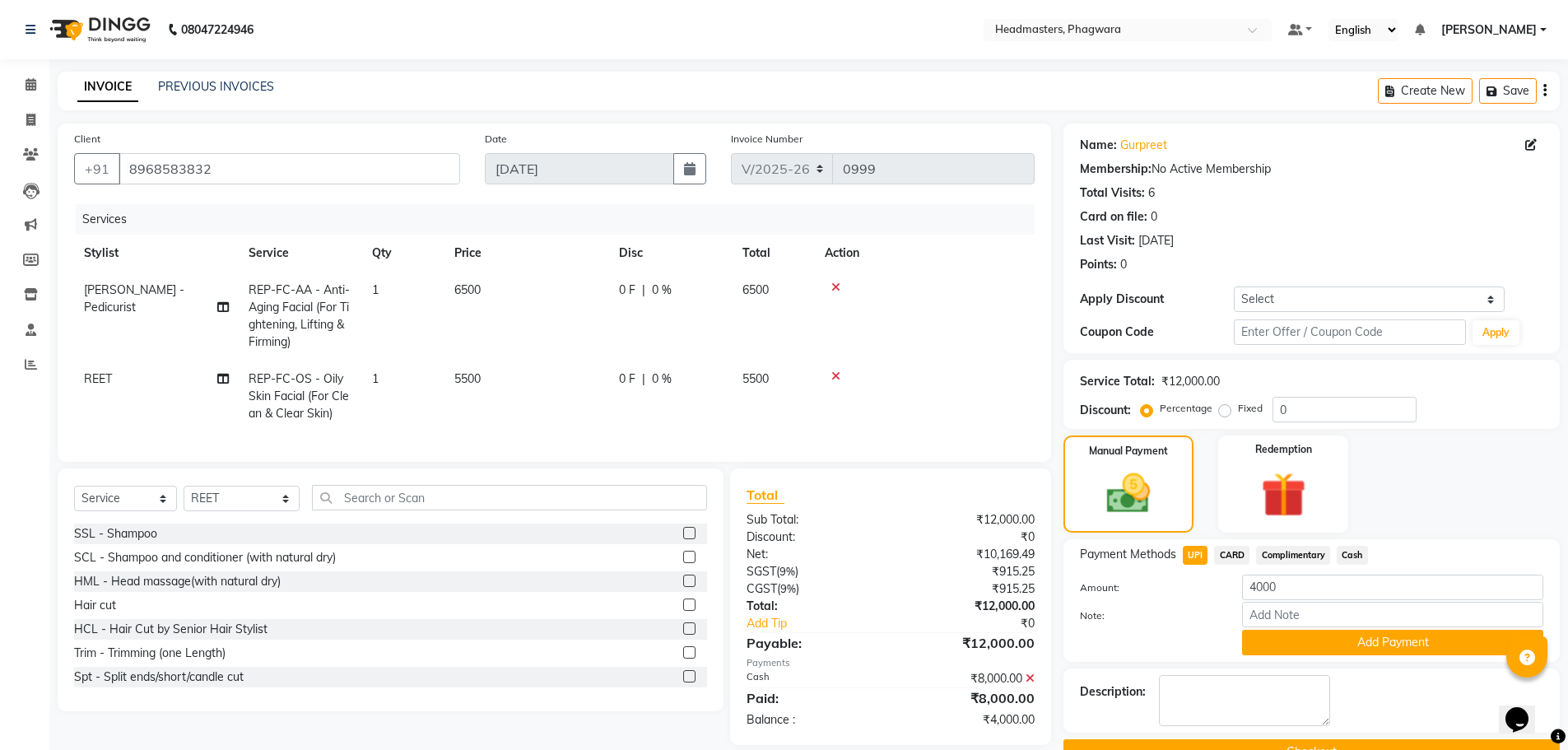
scroll to position [39, 0]
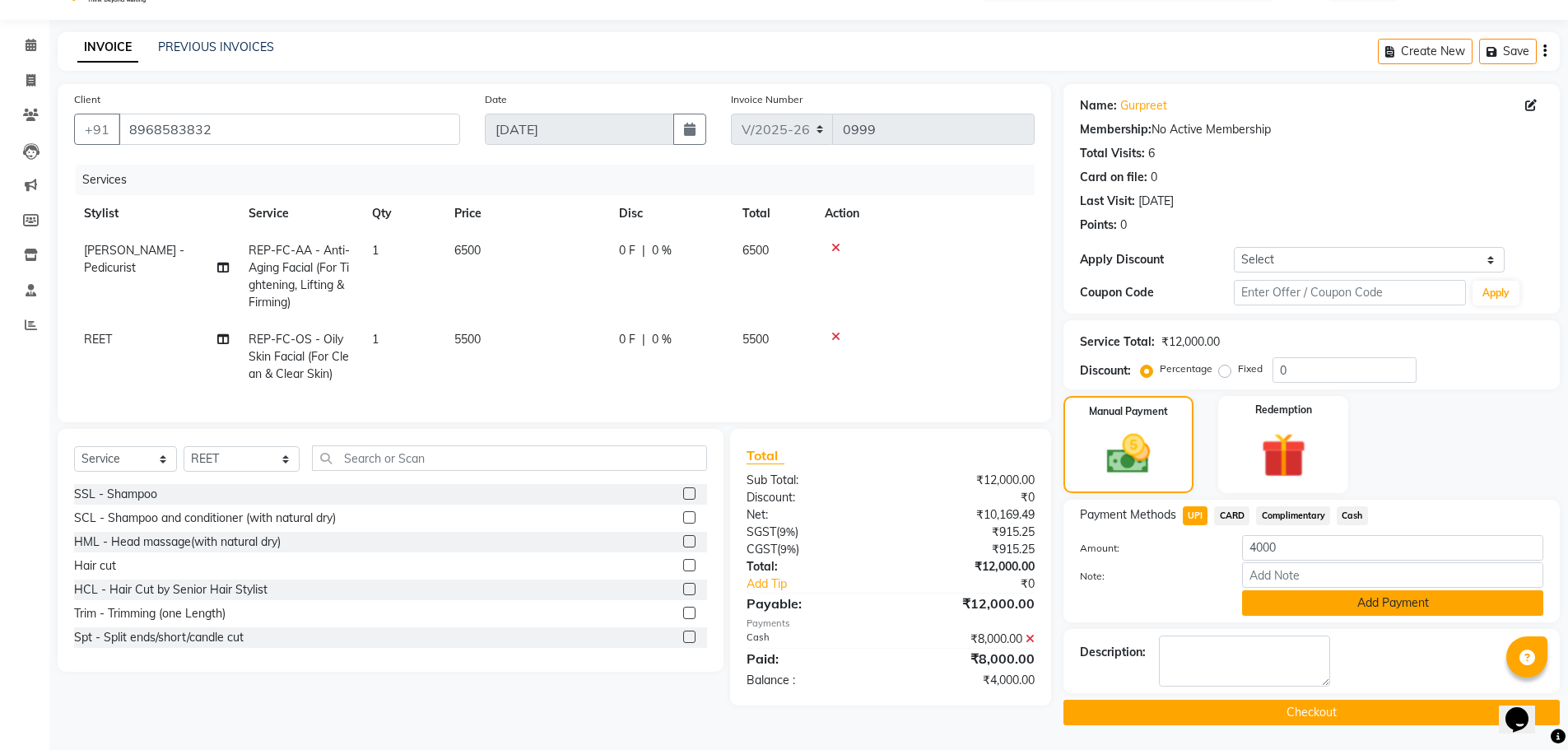
click at [1283, 601] on button "Add Payment" at bounding box center [1393, 602] width 302 height 26
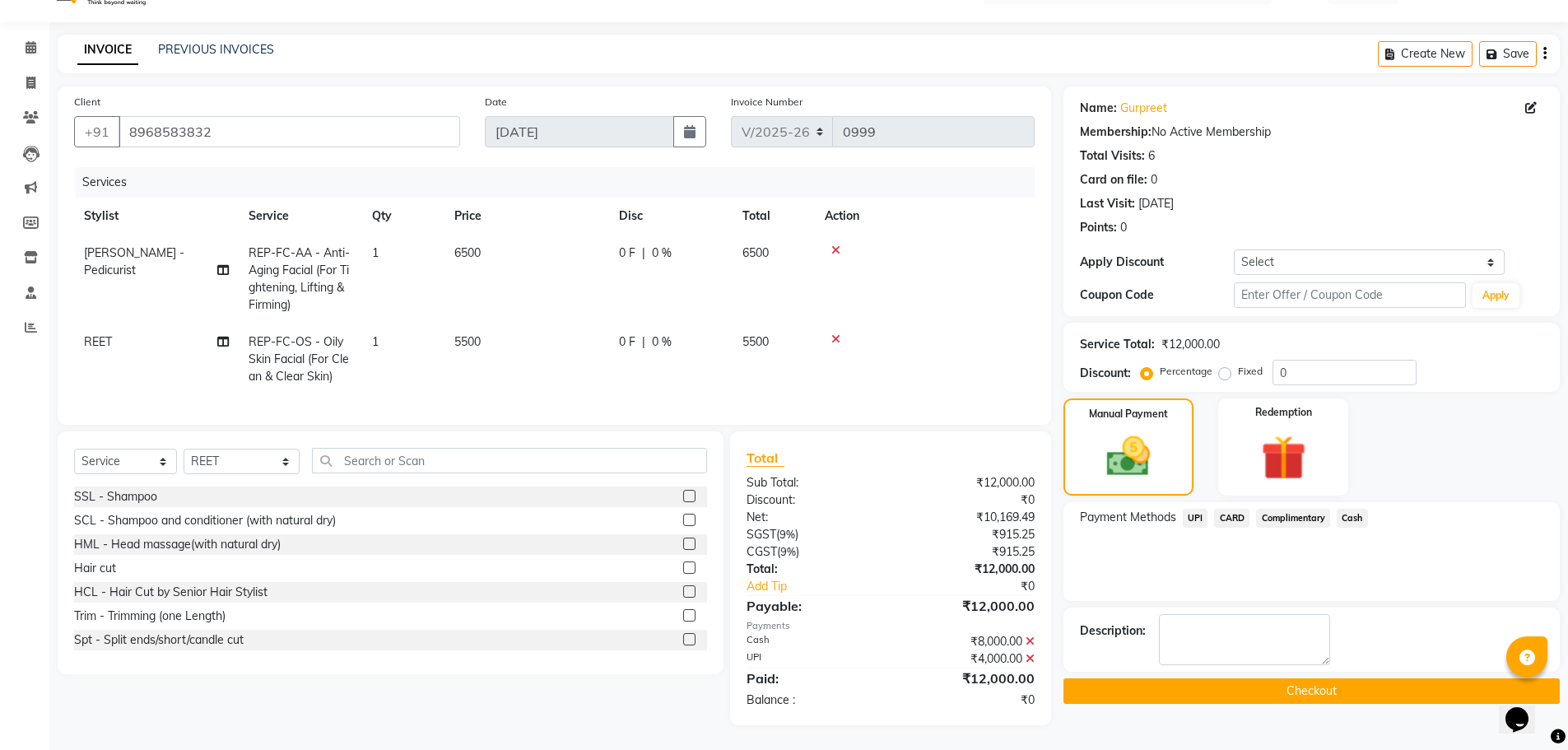
click at [1246, 697] on button "Checkout" at bounding box center [1312, 691] width 496 height 26
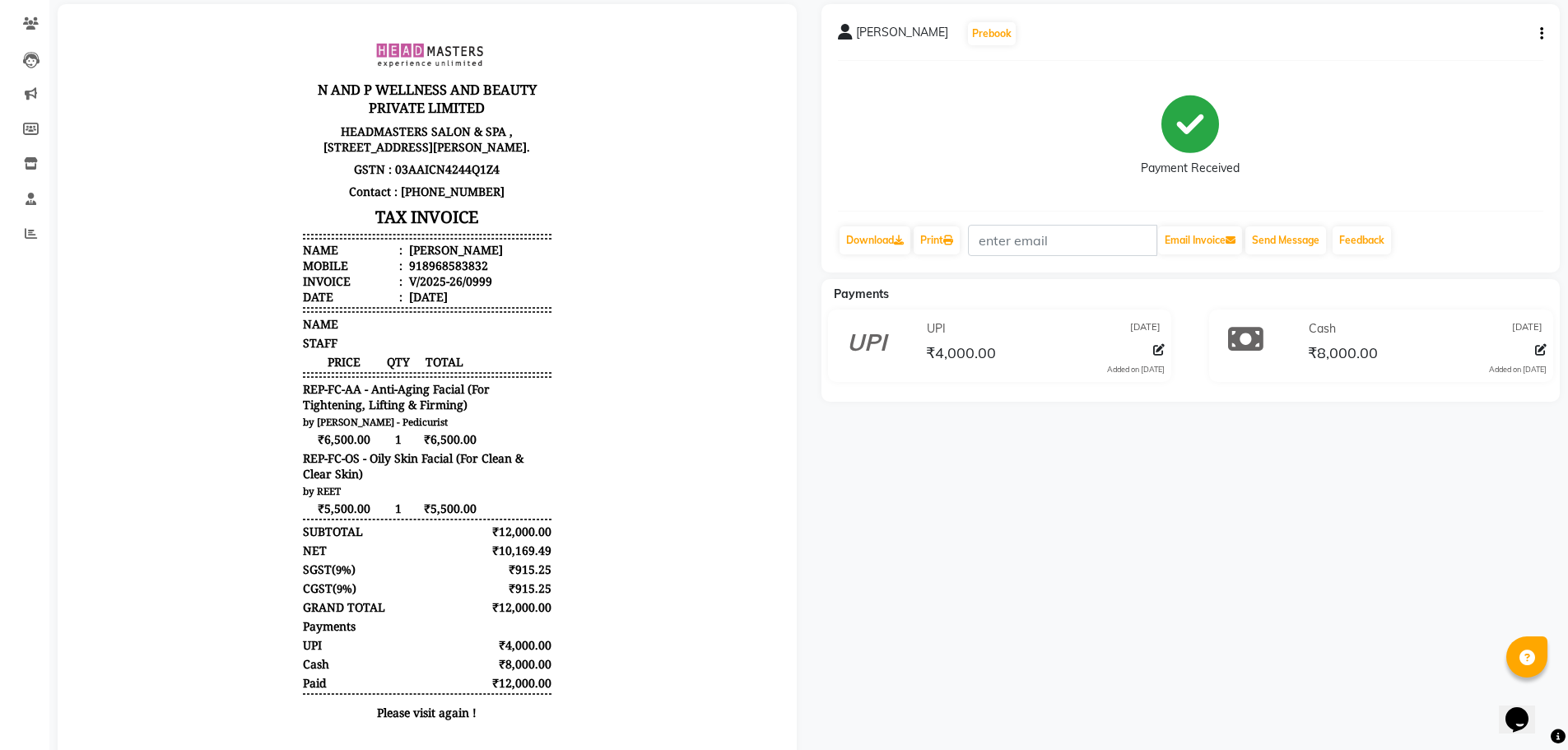
scroll to position [200, 0]
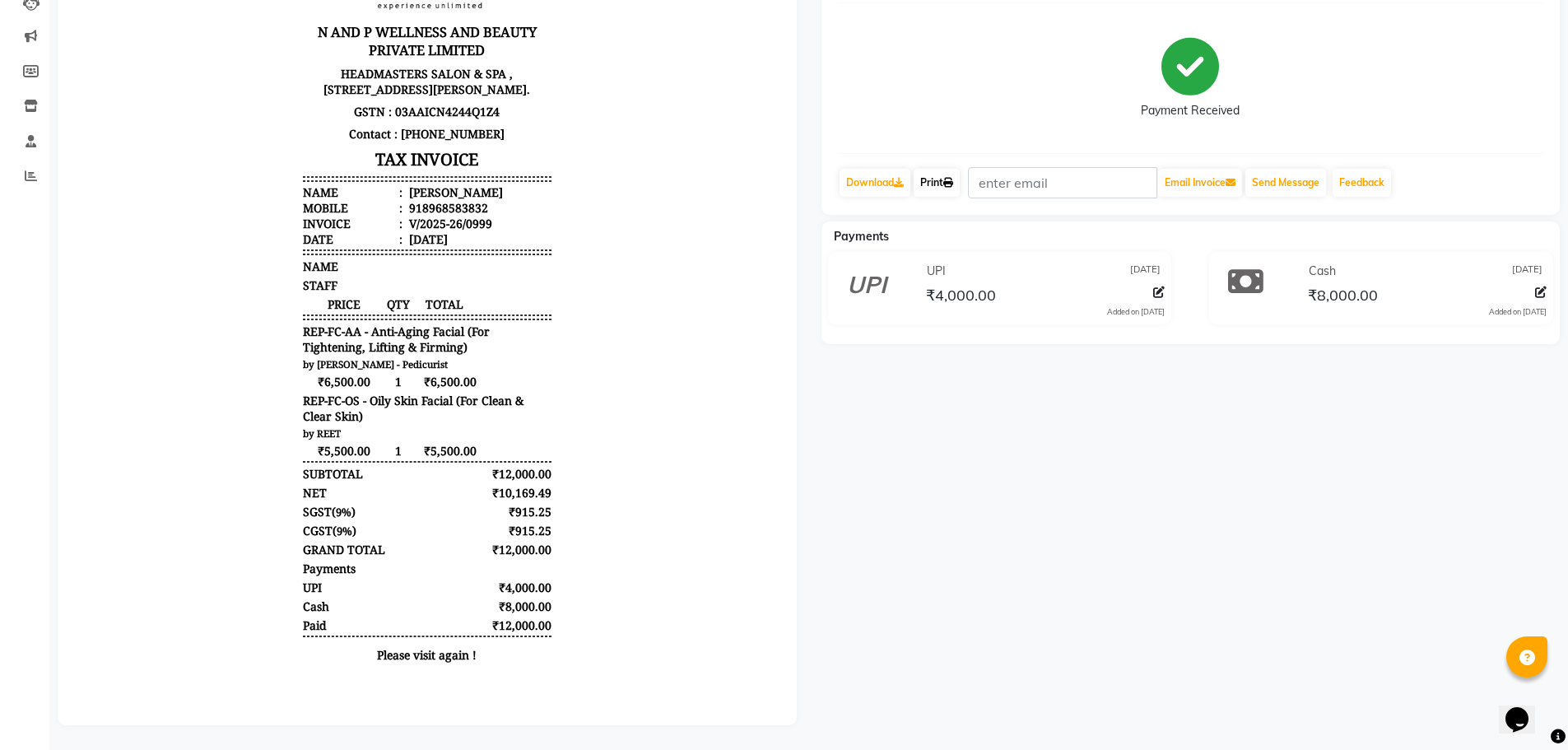
click at [926, 170] on link "Print" at bounding box center [936, 182] width 46 height 28
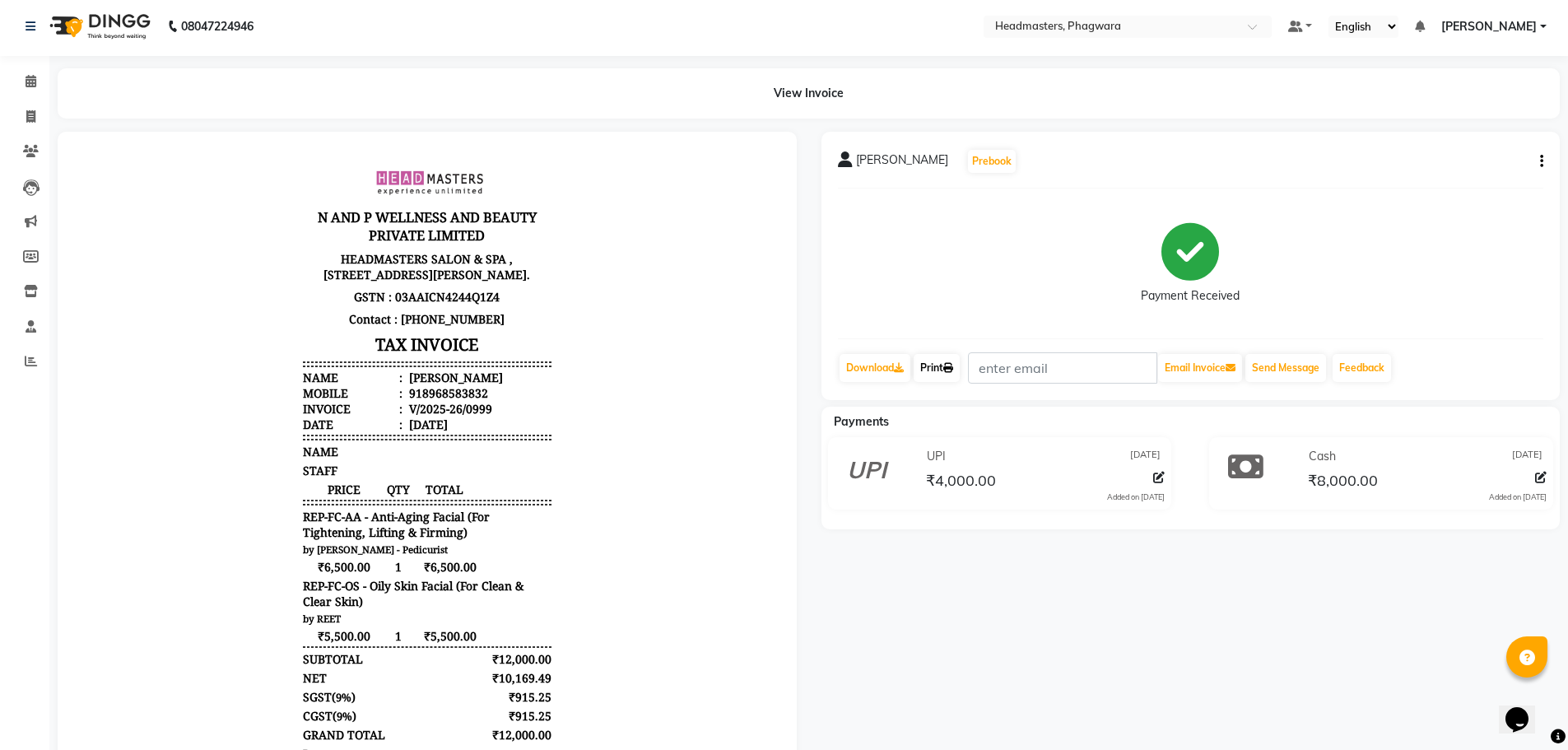
scroll to position [0, 0]
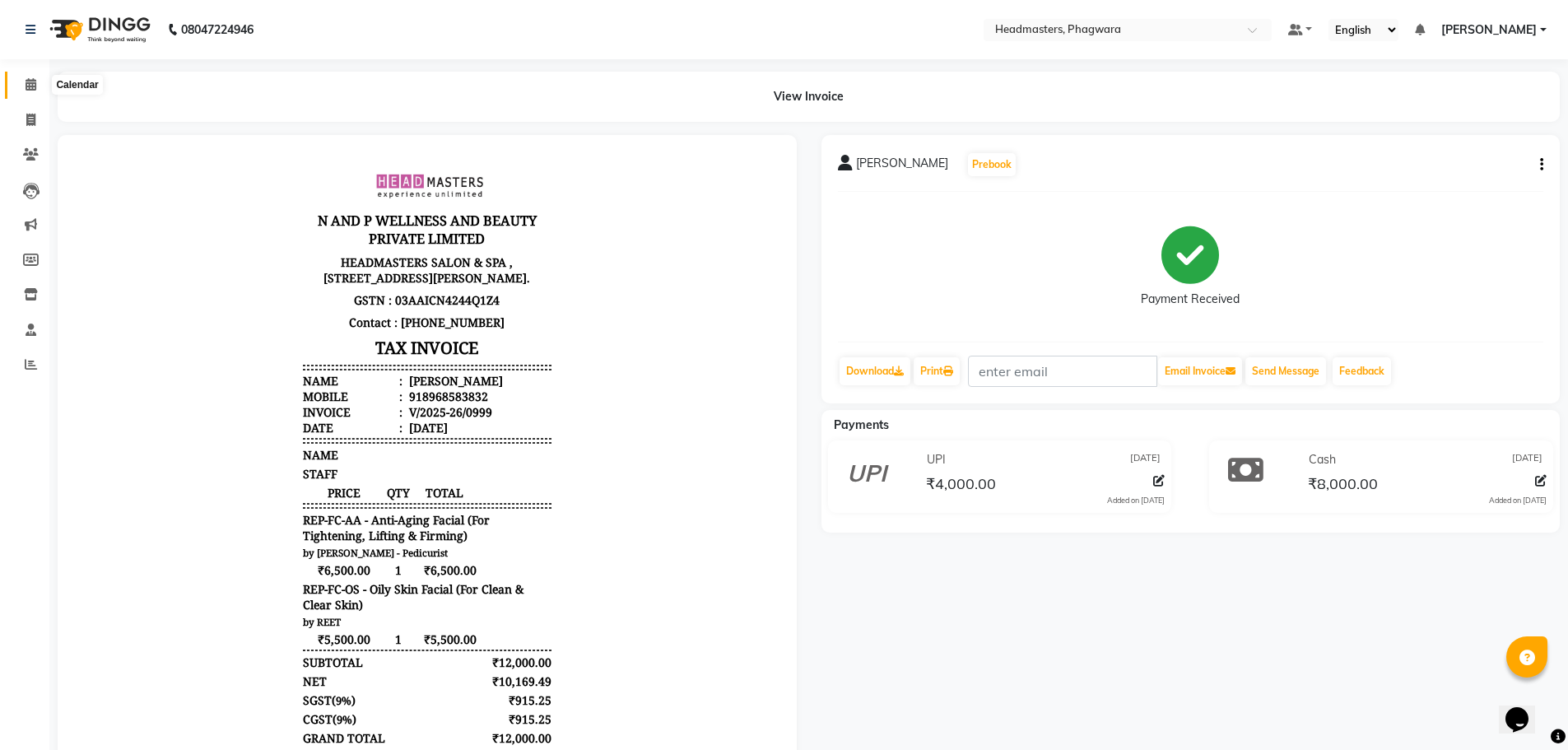
click at [20, 80] on span at bounding box center [31, 85] width 28 height 19
